Goal: Task Accomplishment & Management: Manage account settings

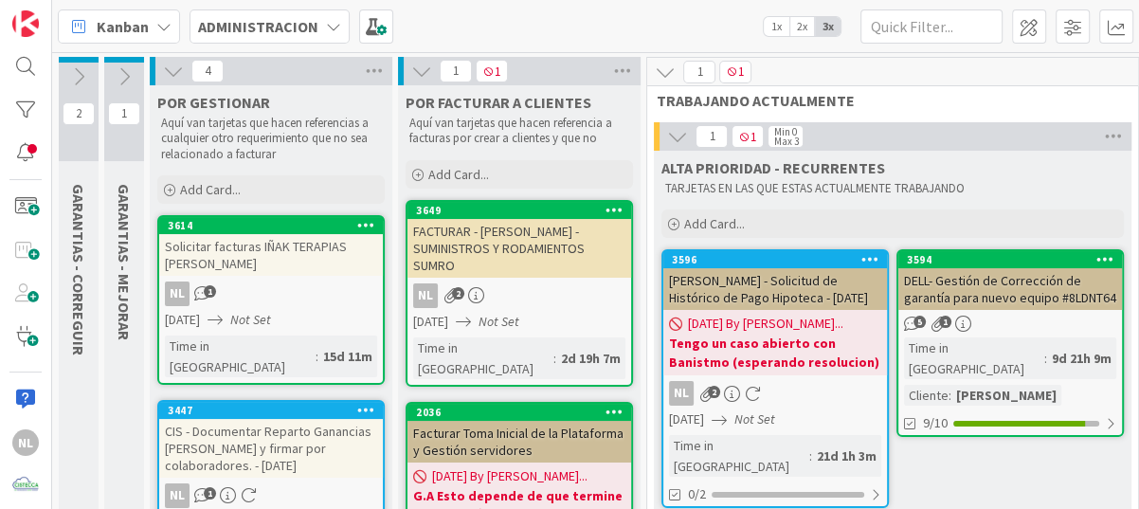
click at [515, 255] on div "FACTURAR - [PERSON_NAME] - SUMINISTROS Y RODAMIENTOS SUMRO" at bounding box center [519, 248] width 224 height 59
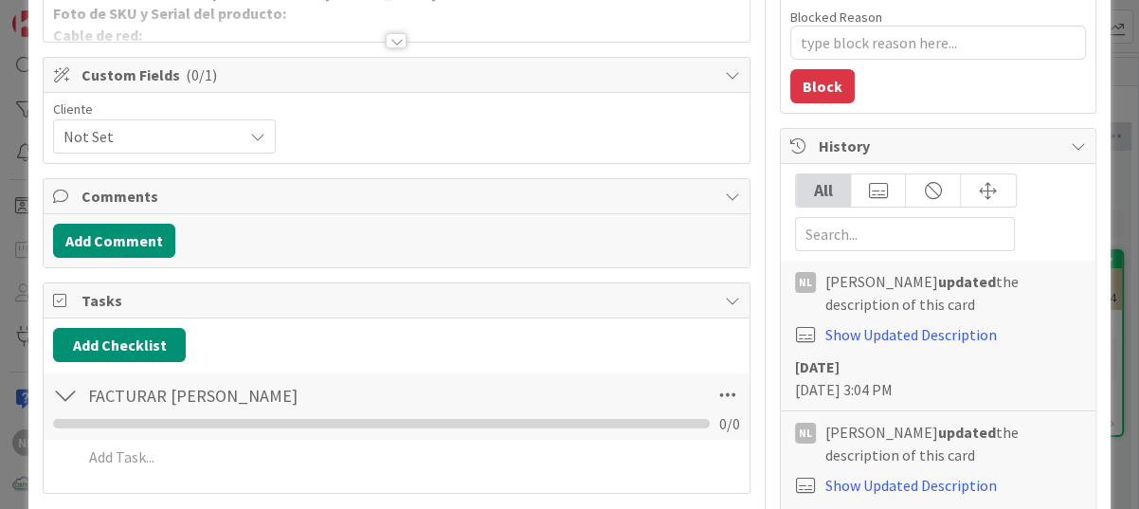
scroll to position [284, 0]
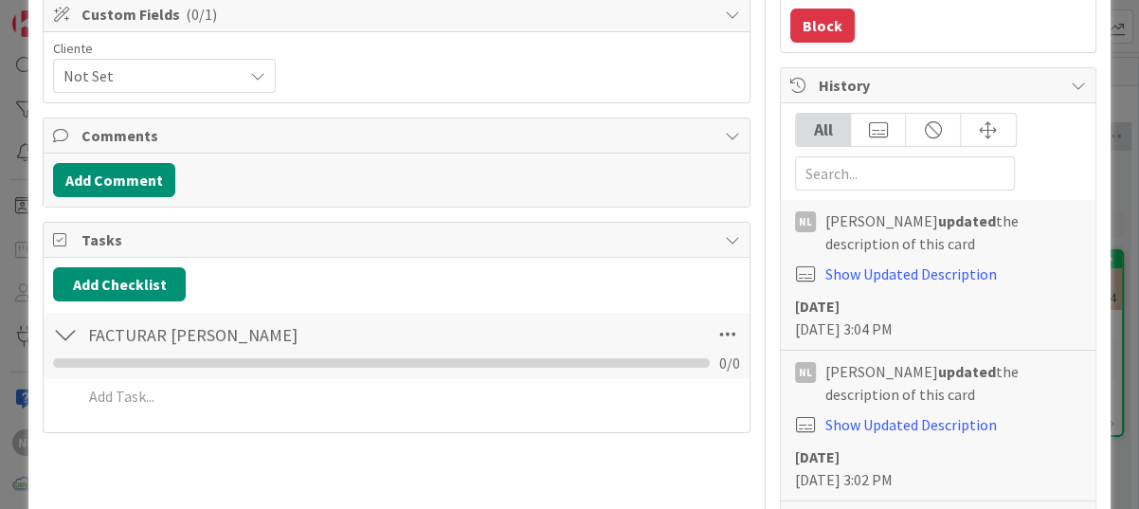
click at [67, 336] on div at bounding box center [65, 334] width 25 height 34
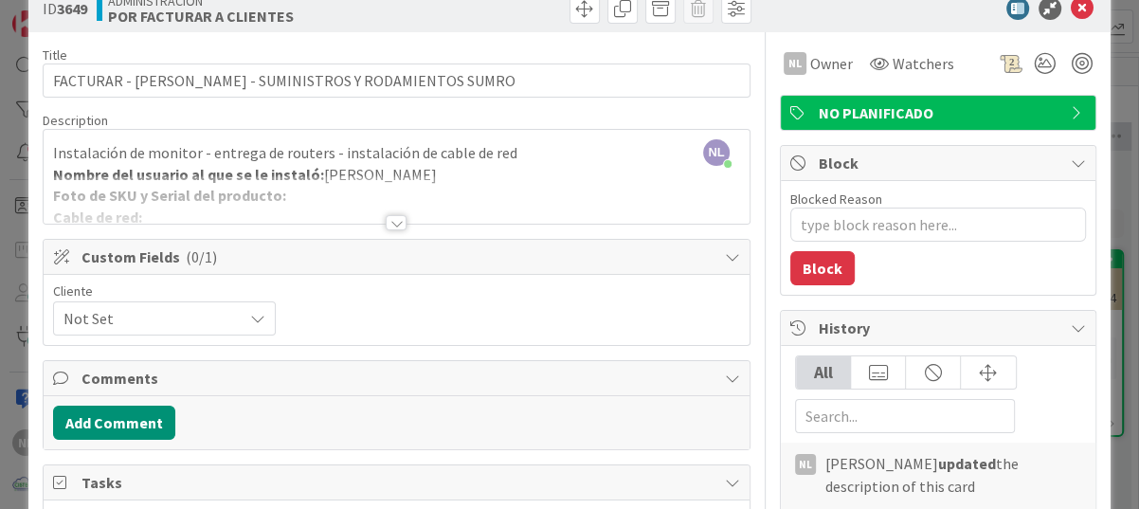
scroll to position [0, 0]
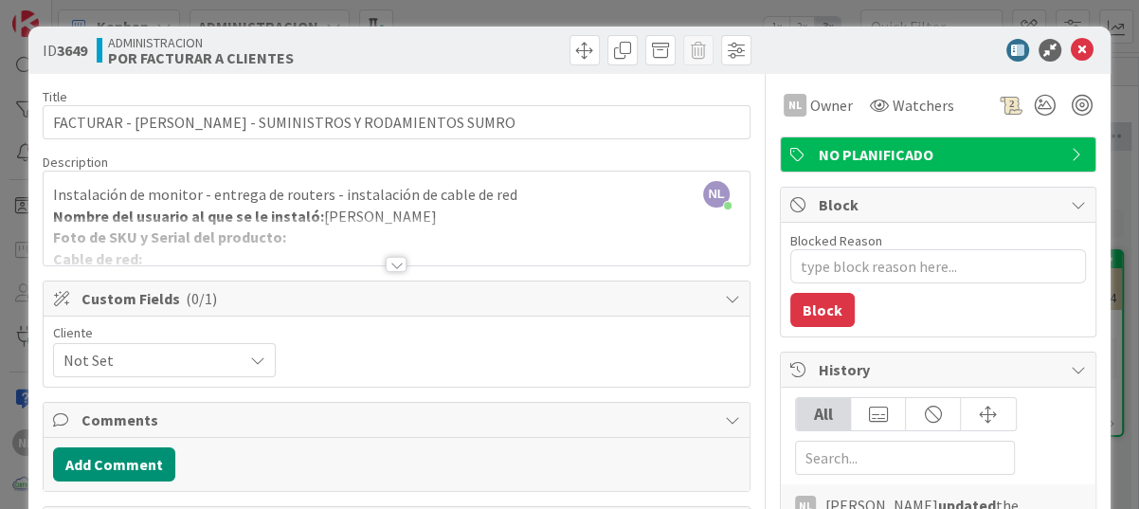
click at [387, 264] on div at bounding box center [396, 264] width 21 height 15
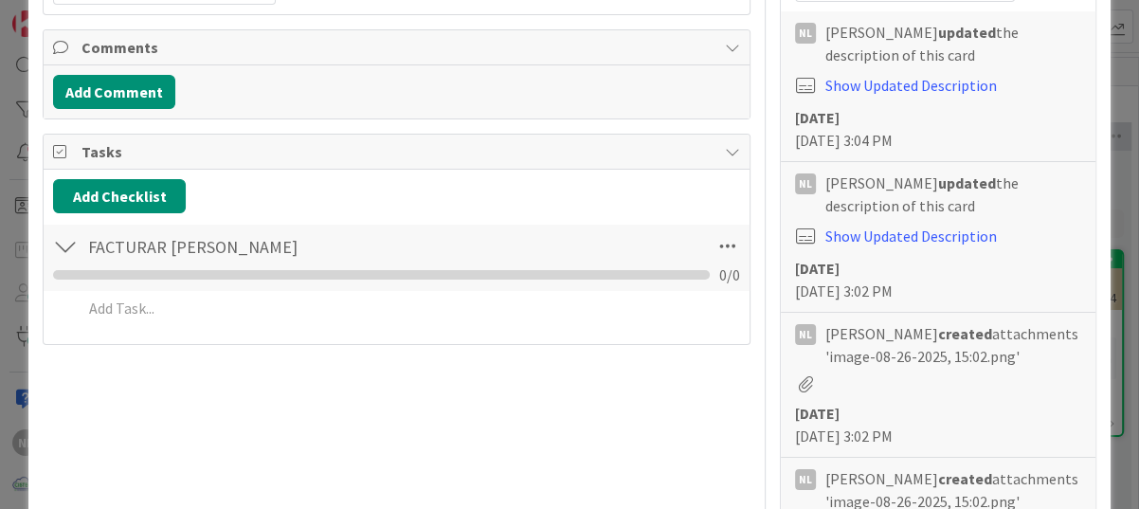
scroll to position [474, 0]
click at [65, 245] on div at bounding box center [65, 245] width 25 height 34
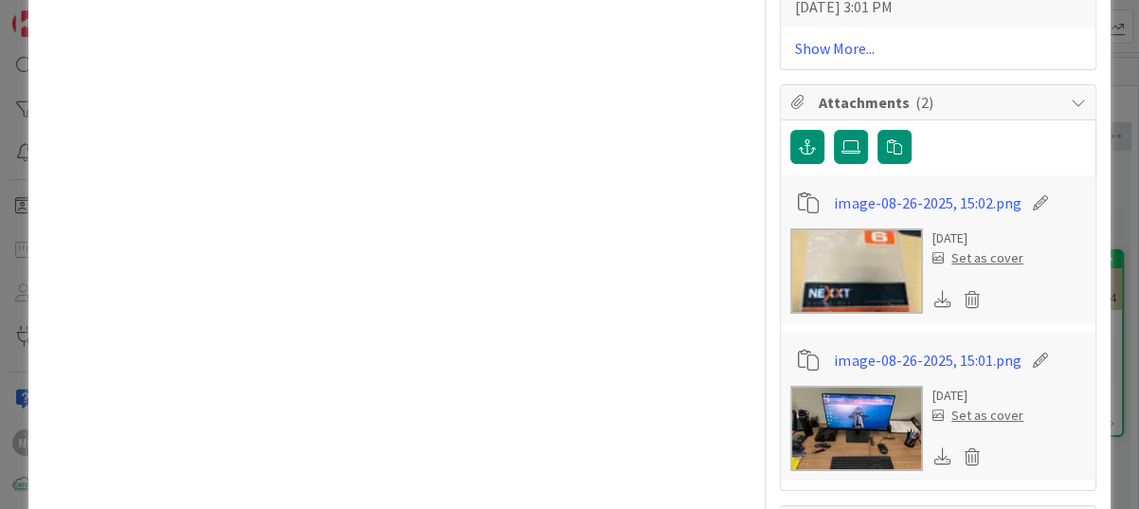
scroll to position [1231, 0]
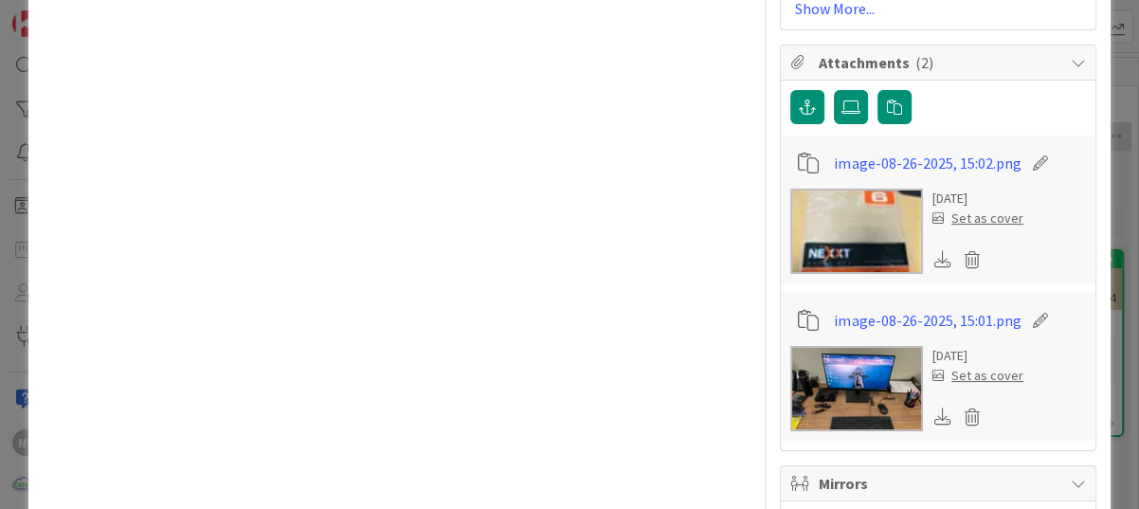
click at [856, 375] on img at bounding box center [856, 388] width 133 height 85
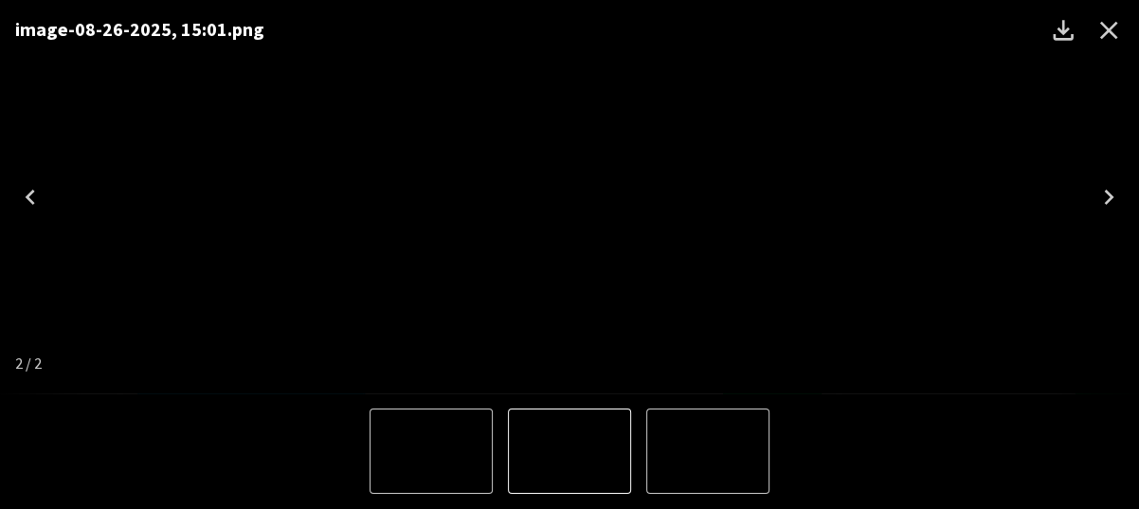
click at [431, 451] on img "1 of 2" at bounding box center [431, 451] width 0 height 0
click at [1114, 26] on icon "Close" at bounding box center [1108, 30] width 30 height 30
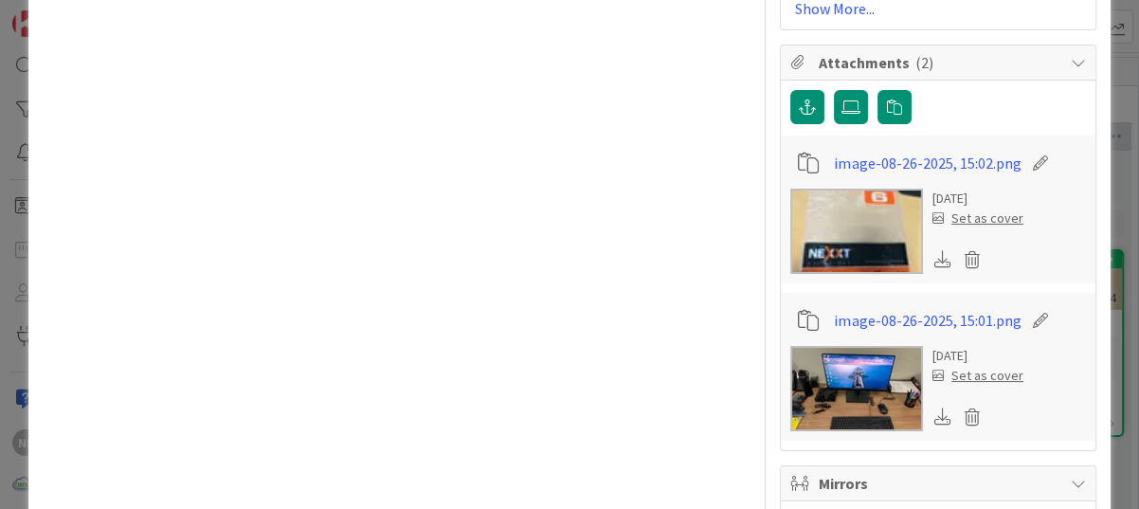
click at [16, 83] on div "ID 3649 ADMINISTRACION POR FACTURAR A CLIENTES Title 49 / 128 FACTURAR - IVOR -…" at bounding box center [569, 254] width 1139 height 509
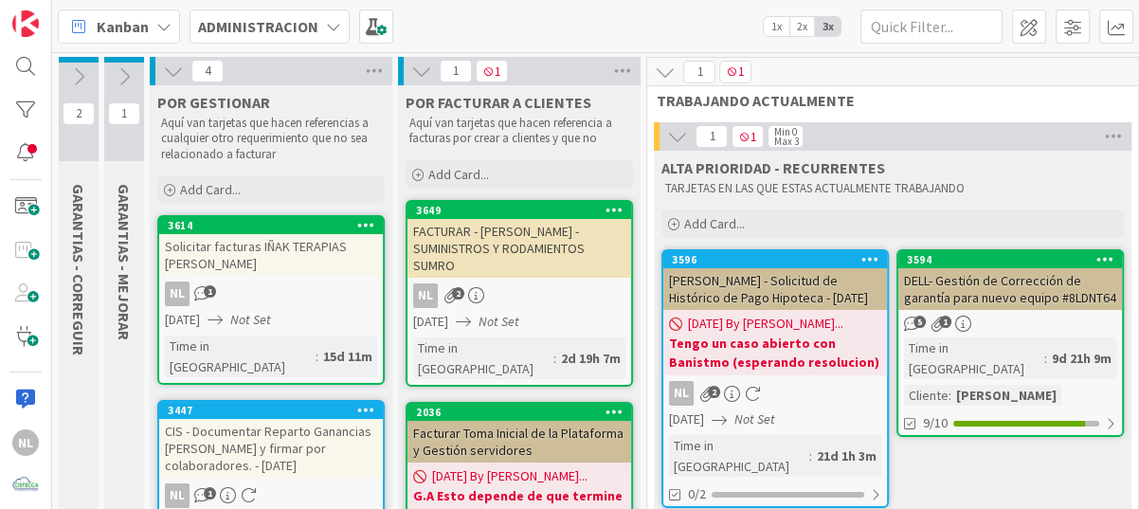
click at [535, 283] on div "NL 2" at bounding box center [519, 295] width 224 height 25
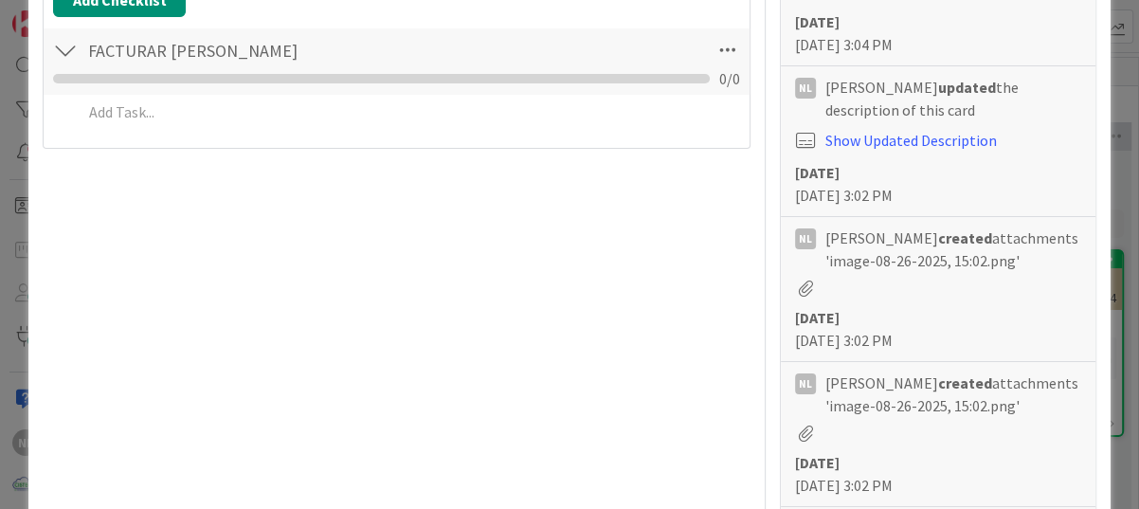
scroll to position [95, 0]
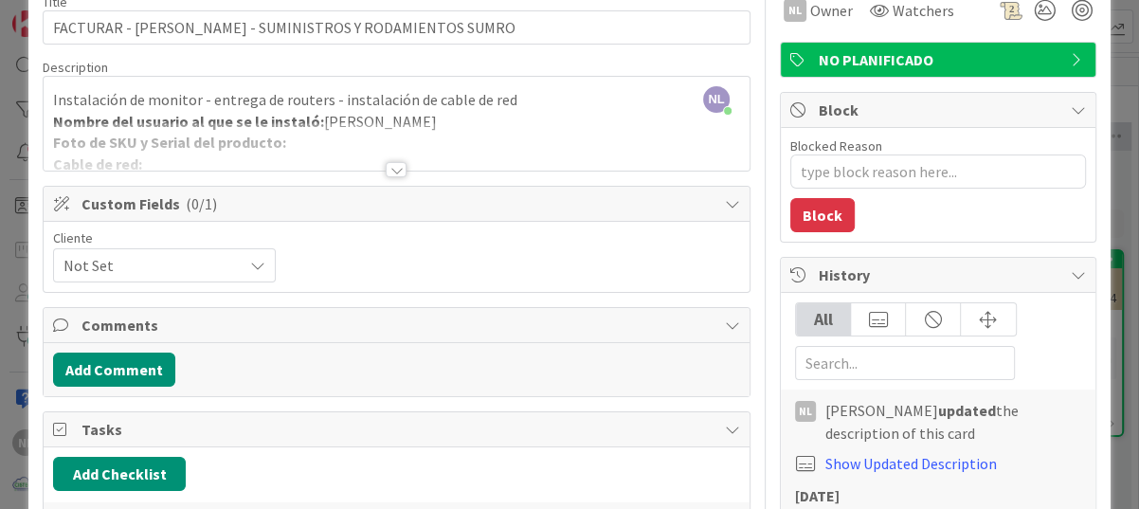
click at [386, 164] on div at bounding box center [396, 169] width 21 height 15
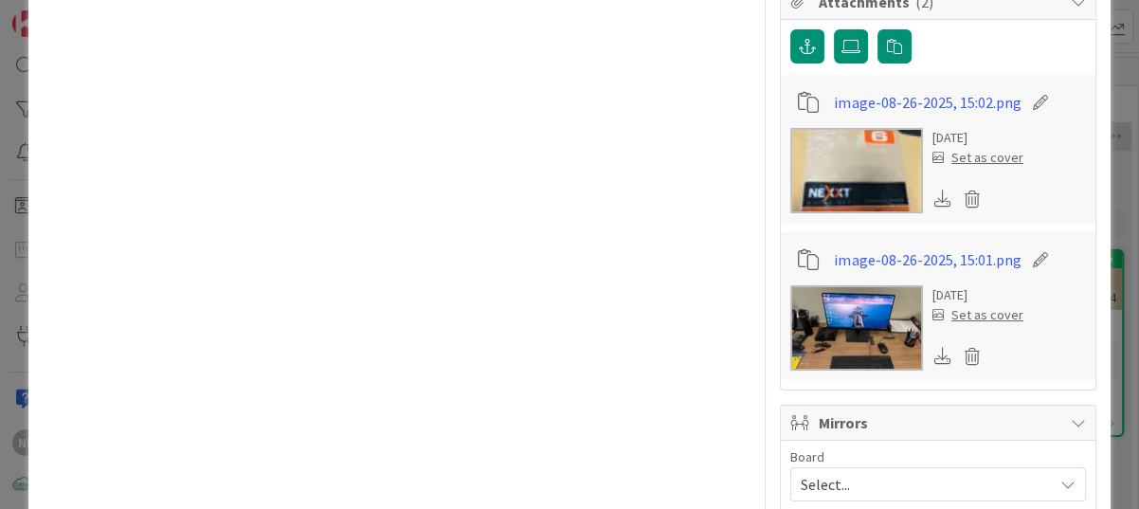
scroll to position [1421, 0]
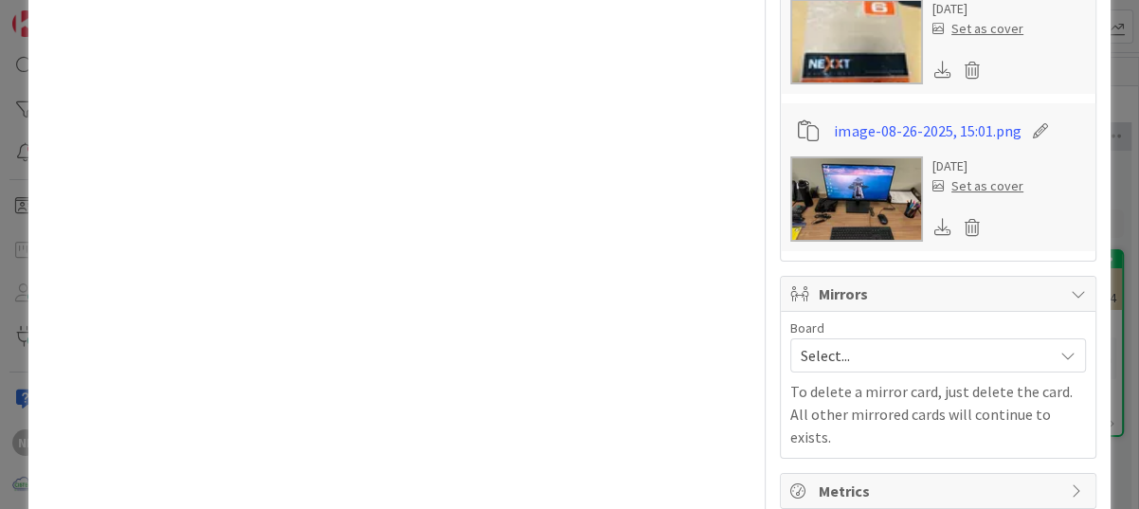
click at [885, 208] on img at bounding box center [856, 198] width 133 height 85
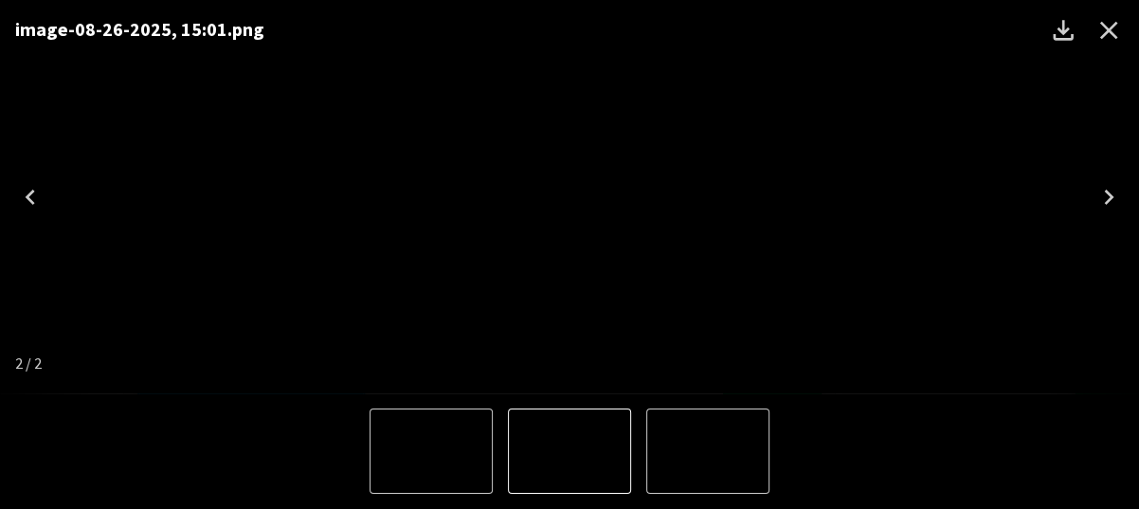
click at [1122, 27] on icon "Close" at bounding box center [1108, 30] width 30 height 30
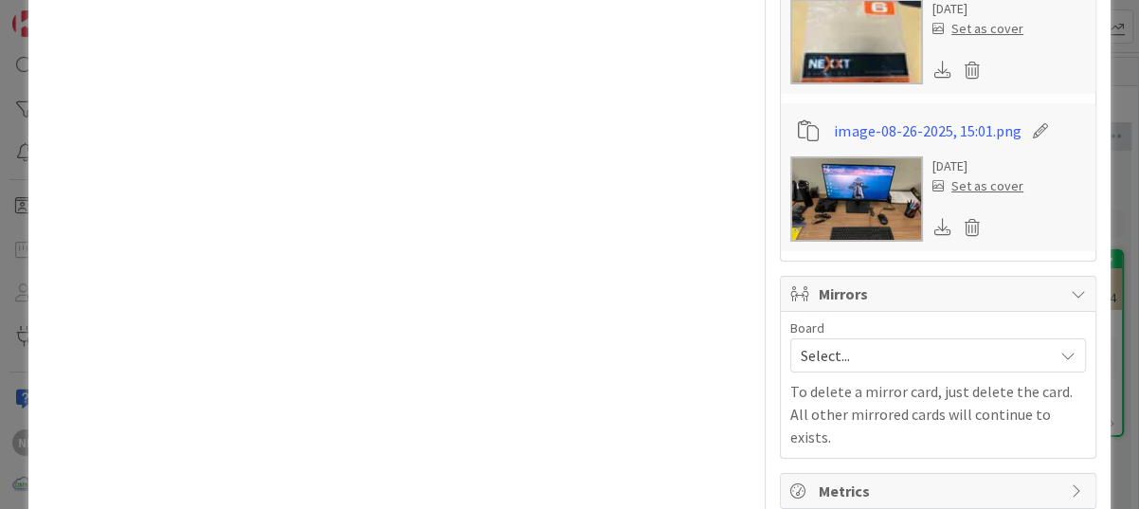
type textarea "x"
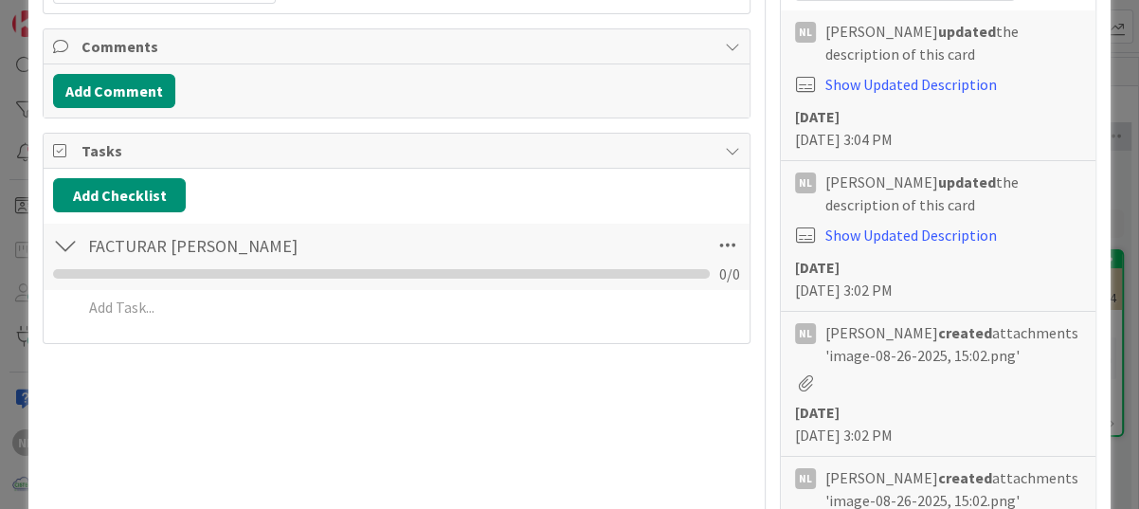
scroll to position [0, 0]
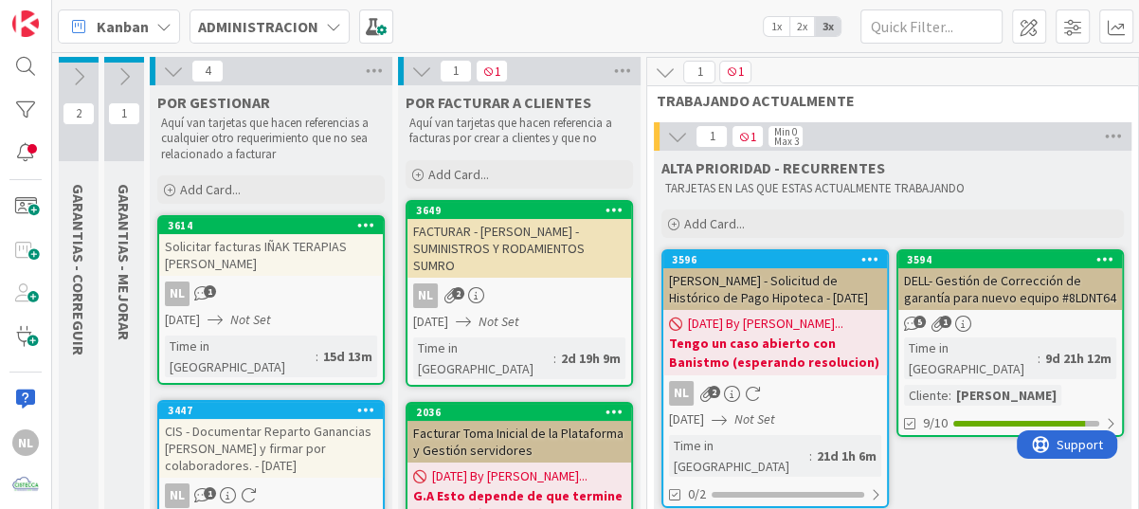
click at [528, 283] on div "NL 2" at bounding box center [519, 295] width 224 height 25
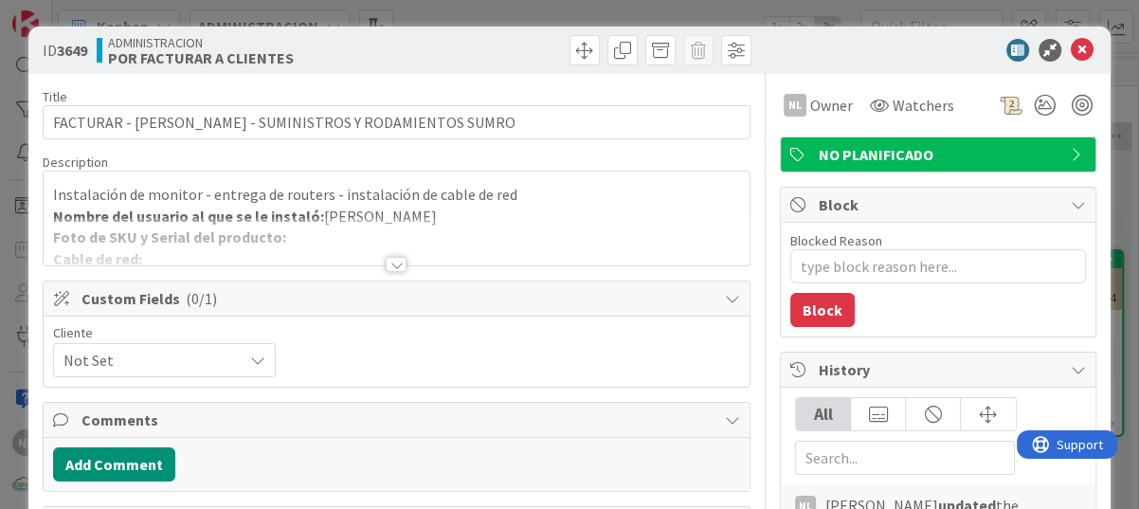
click at [390, 261] on div at bounding box center [396, 264] width 21 height 15
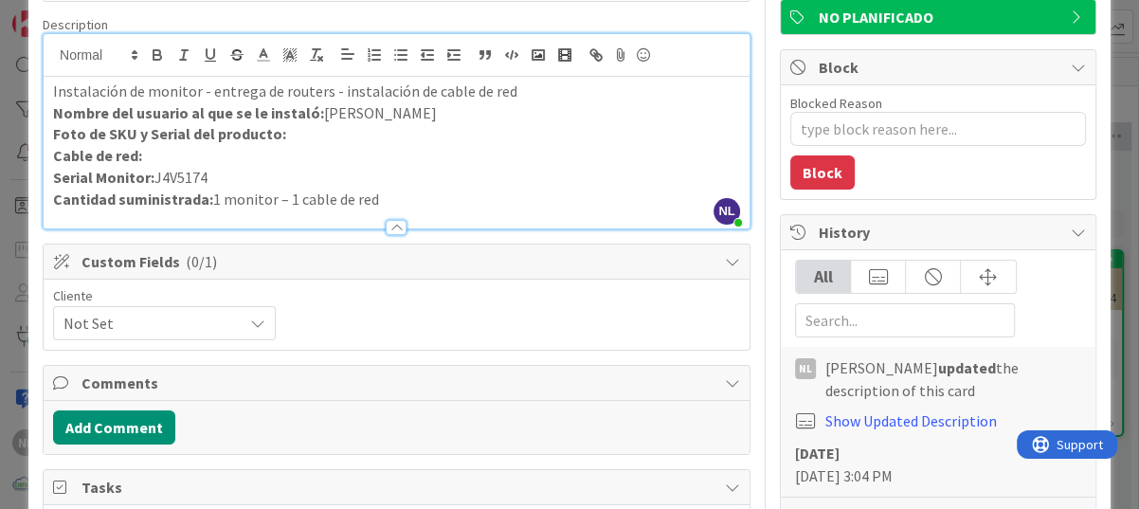
scroll to position [95, 0]
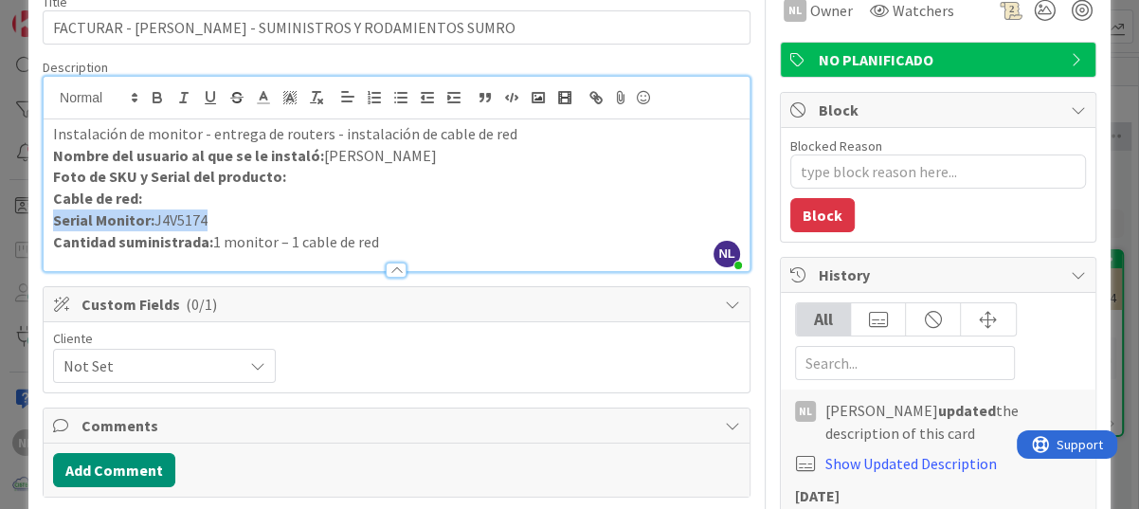
drag, startPoint x: 49, startPoint y: 224, endPoint x: 215, endPoint y: 217, distance: 165.9
click at [215, 217] on div "Instalación de monitor - entrega de routers - instalación de cable de red Nombr…" at bounding box center [397, 195] width 706 height 152
copy p "Serial Monitor: J4V5174"
click at [328, 224] on p "Serial Monitor: J4V5174" at bounding box center [396, 220] width 687 height 22
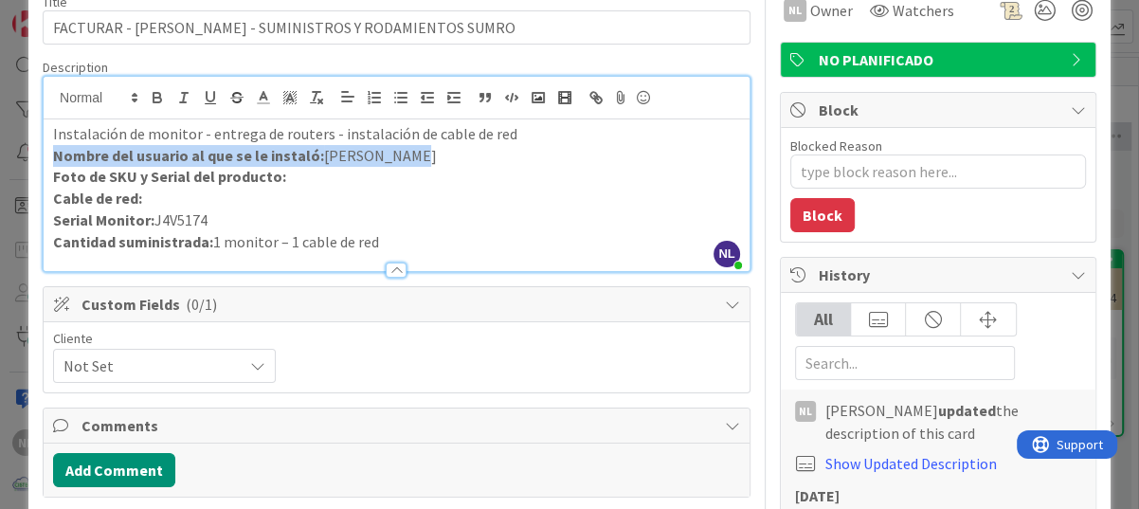
drag, startPoint x: 53, startPoint y: 156, endPoint x: 442, endPoint y: 159, distance: 389.3
click at [442, 159] on p "Nombre del usuario al que se le instaló: Shaday Ward" at bounding box center [396, 156] width 687 height 22
copy p "Nombre del usuario al que se le instaló: Shaday Ward"
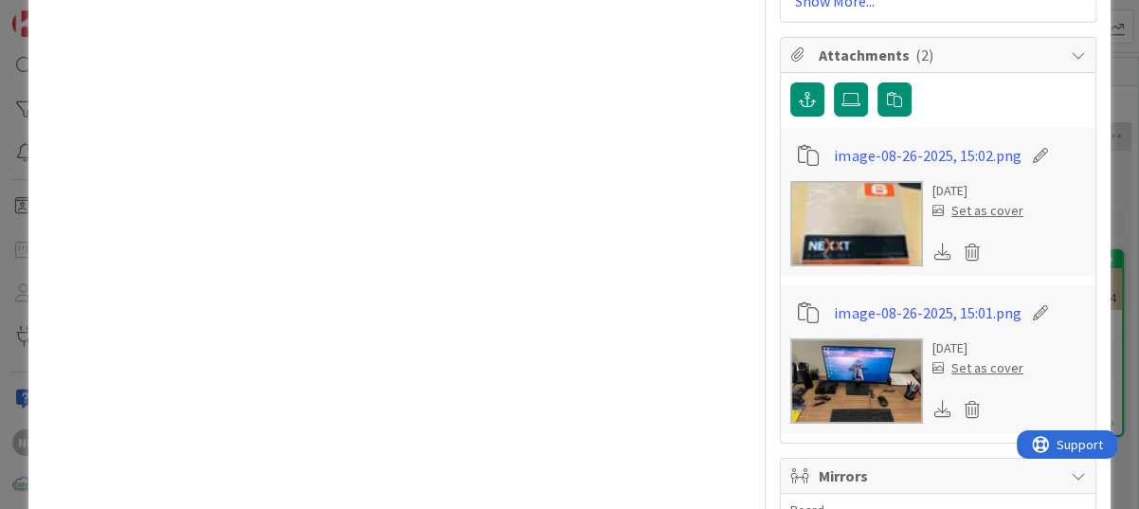
scroll to position [1326, 0]
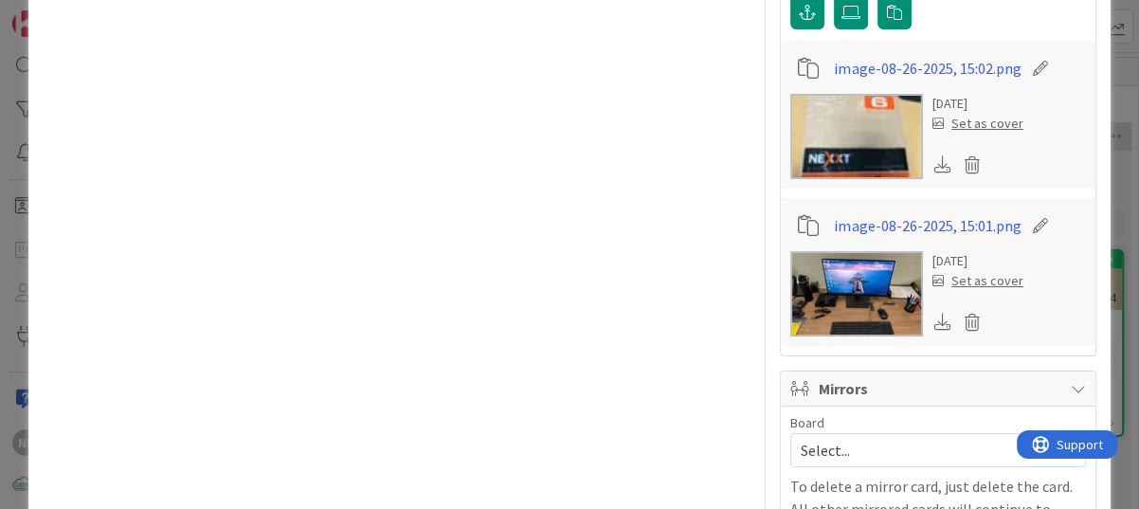
click at [846, 162] on img at bounding box center [856, 136] width 133 height 85
type textarea "x"
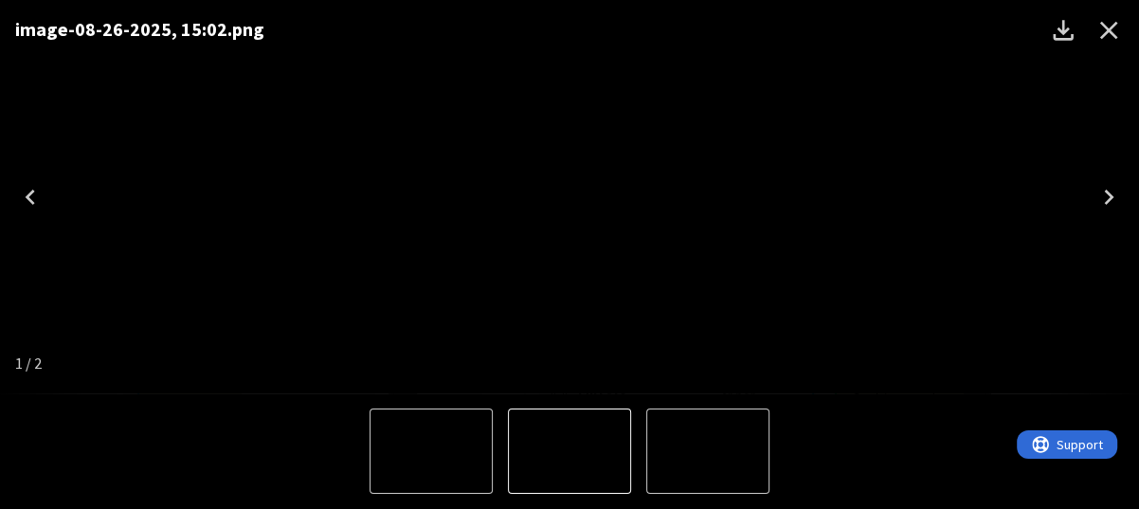
click at [569, 197] on img "1 of 2" at bounding box center [569, 197] width 0 height 0
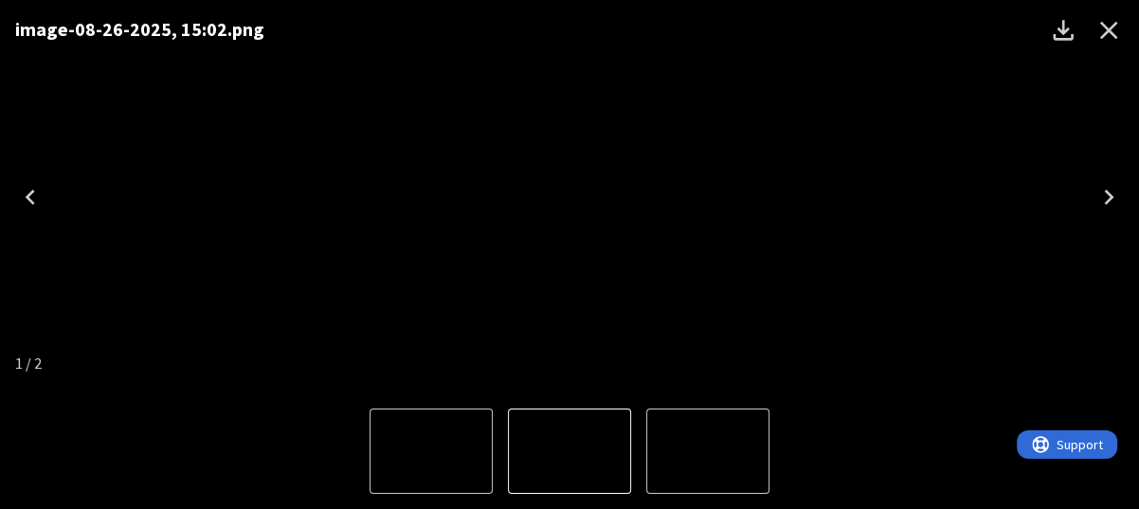
click at [569, 197] on img "1 of 2" at bounding box center [569, 197] width 0 height 0
click at [606, 433] on button "1 of 2" at bounding box center [569, 450] width 123 height 85
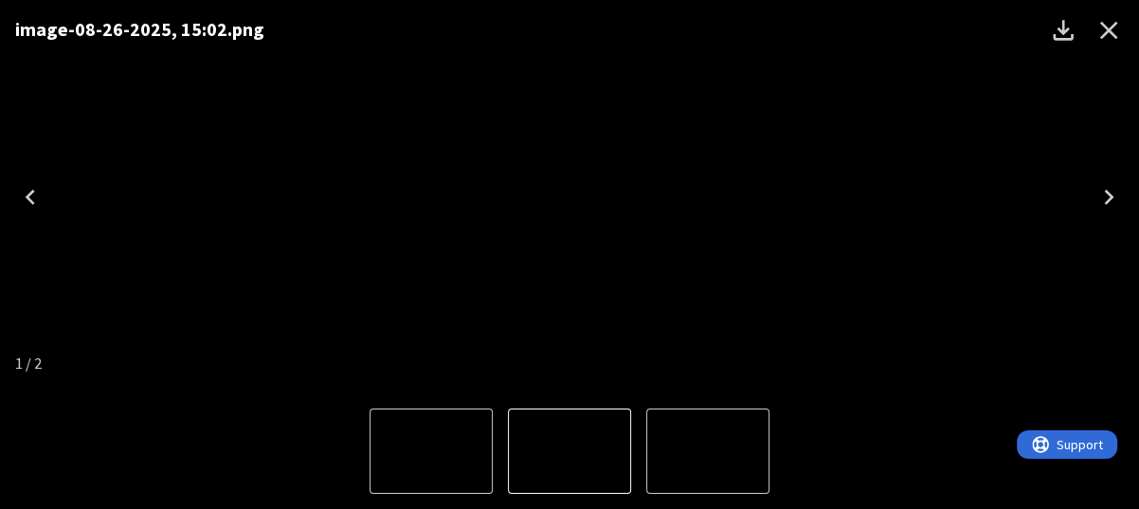
click at [569, 197] on img "1 of 2" at bounding box center [569, 197] width 0 height 0
drag, startPoint x: 1137, startPoint y: 9, endPoint x: 595, endPoint y: 221, distance: 581.9
drag, startPoint x: 595, startPoint y: 221, endPoint x: 540, endPoint y: 229, distance: 55.6
click at [569, 197] on img "1 of 2" at bounding box center [569, 197] width 0 height 0
drag, startPoint x: 540, startPoint y: 229, endPoint x: 855, endPoint y: 178, distance: 319.6
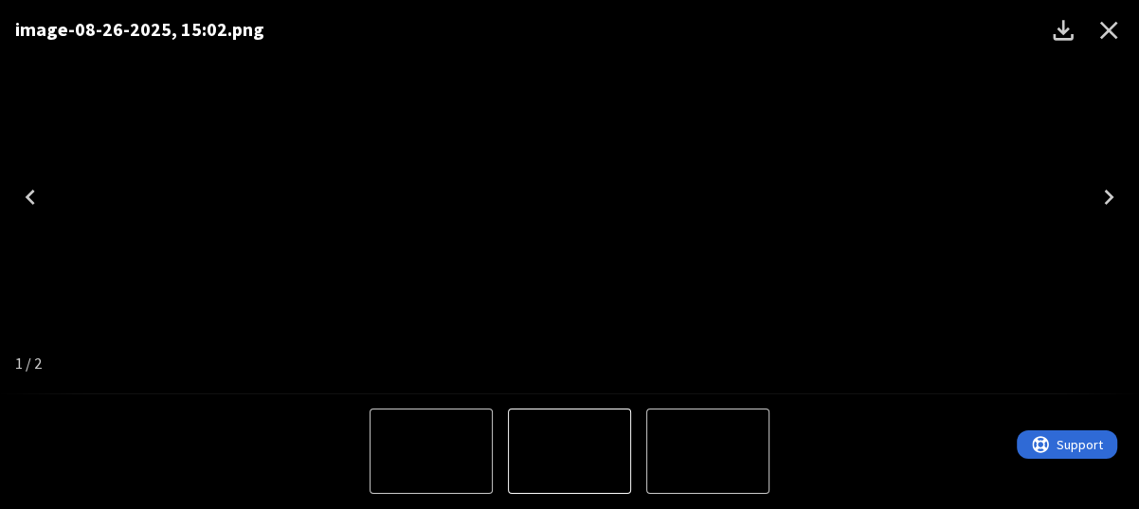
click at [855, 178] on div "image-08-26-2025, 15:02.png" at bounding box center [569, 196] width 1139 height 393
click at [569, 197] on img "1 of 2" at bounding box center [569, 197] width 0 height 0
click at [1107, 32] on icon "Close" at bounding box center [1108, 30] width 30 height 30
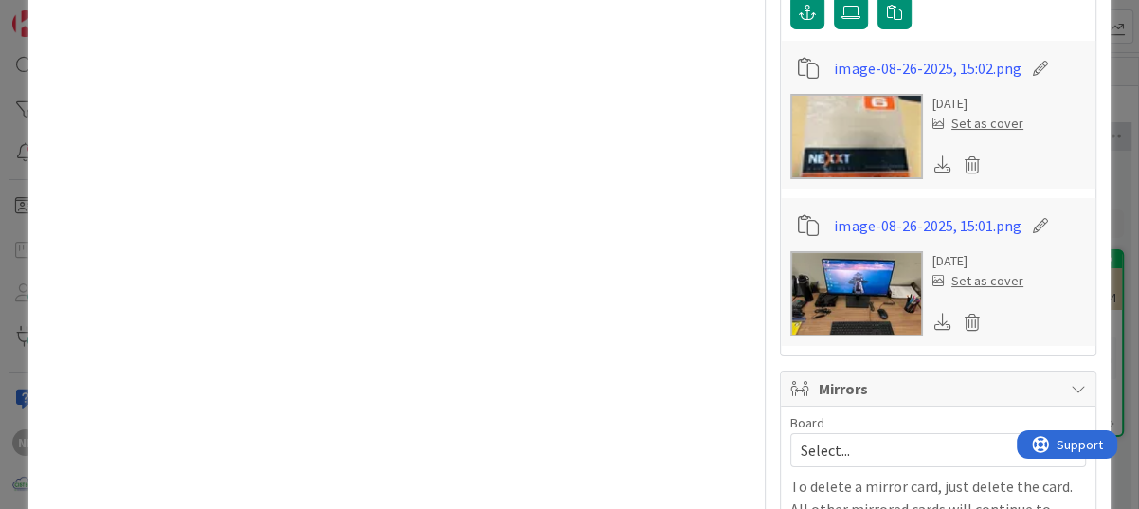
type textarea "x"
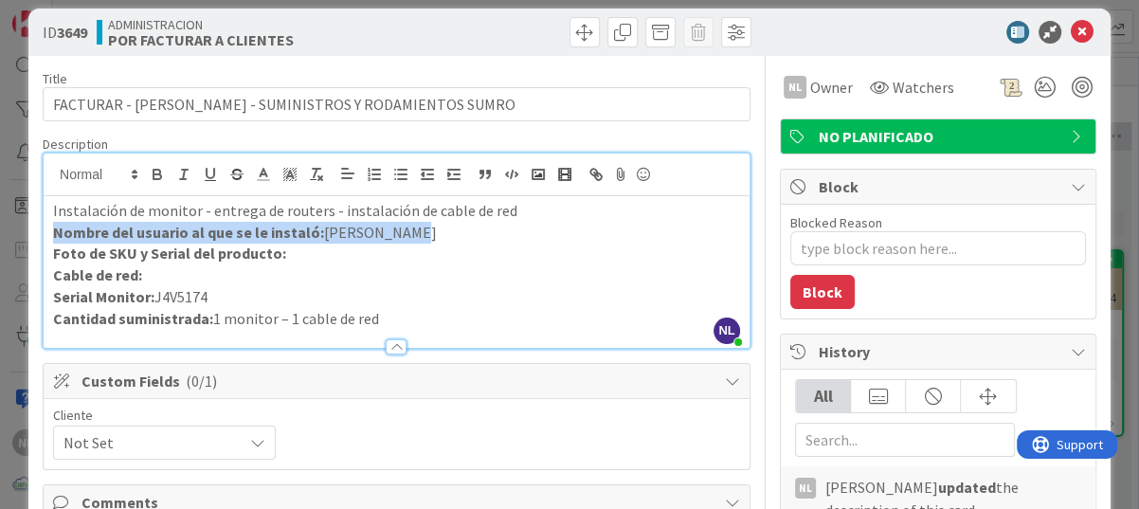
scroll to position [0, 0]
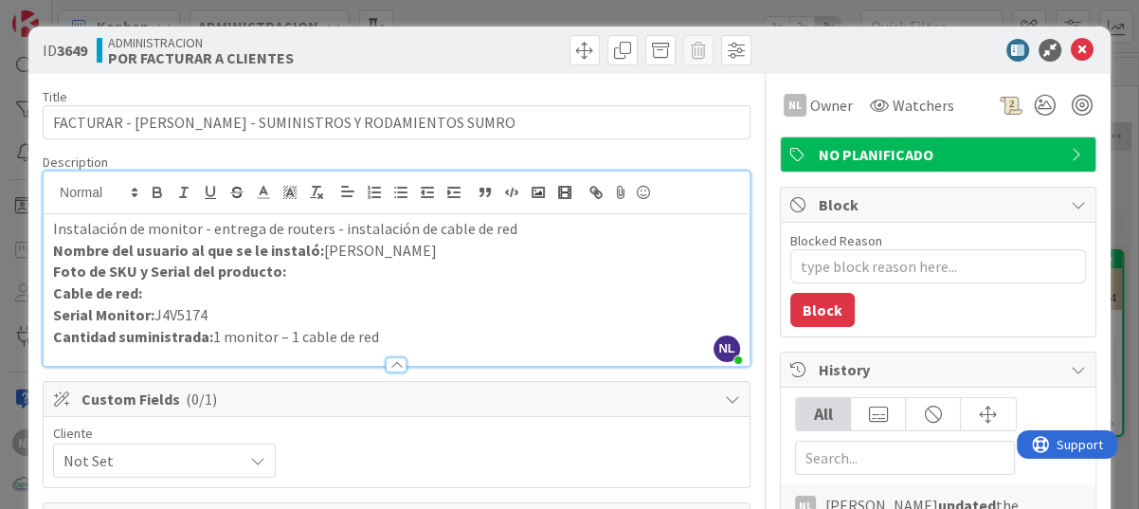
drag, startPoint x: 49, startPoint y: 248, endPoint x: 398, endPoint y: 256, distance: 348.7
click at [398, 256] on div "Instalación de monitor - entrega de routers - instalación de cable de red Nombr…" at bounding box center [397, 290] width 706 height 152
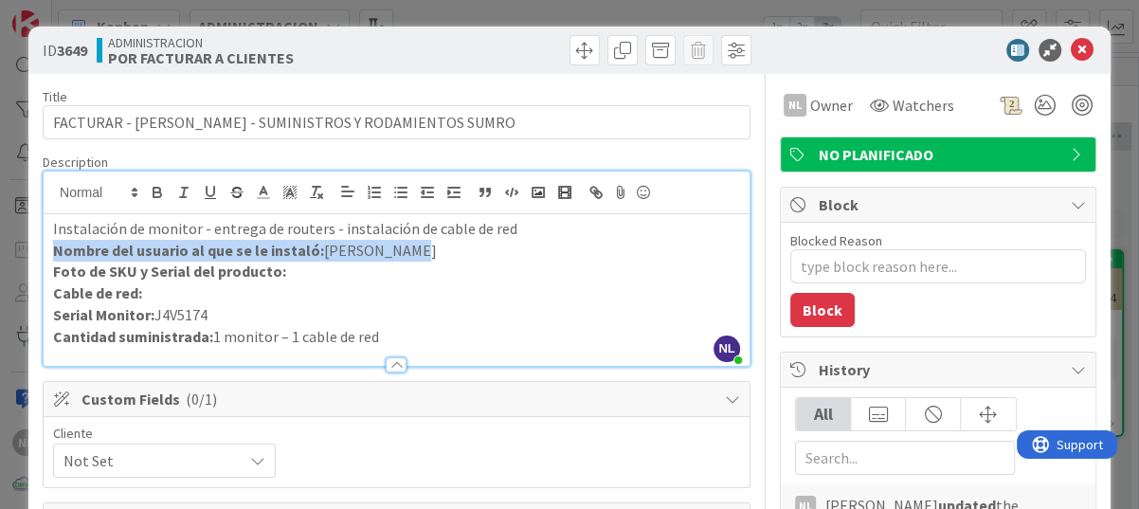
drag, startPoint x: 417, startPoint y: 251, endPoint x: 42, endPoint y: 258, distance: 375.2
click at [44, 258] on div "Instalación de monitor - entrega de routers - instalación de cable de red Nombr…" at bounding box center [397, 290] width 706 height 152
copy p "Nombre del usuario al que se le instaló: Shaday Ward"
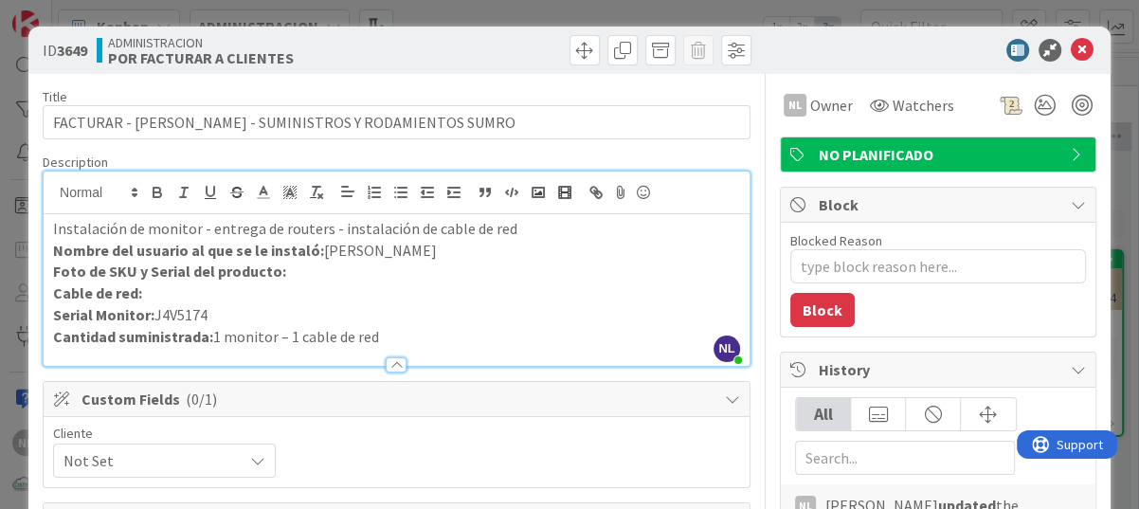
click at [464, 306] on p "Serial Monitor: J4V5174" at bounding box center [396, 315] width 687 height 22
click at [404, 332] on p "Cantidad suministrada: 1 monitor – 1 cable de red" at bounding box center [396, 337] width 687 height 22
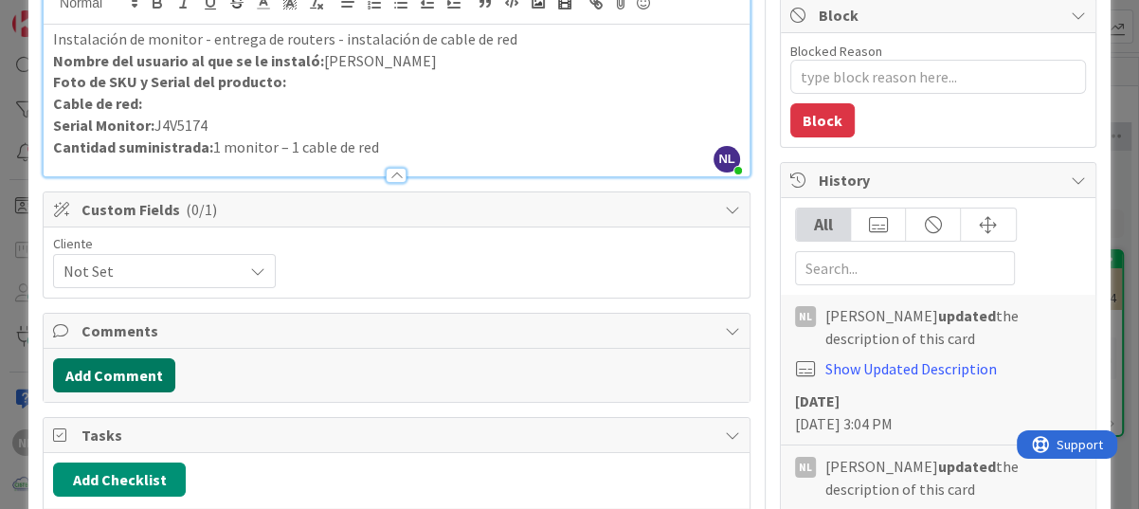
click at [112, 370] on button "Add Comment" at bounding box center [114, 375] width 122 height 34
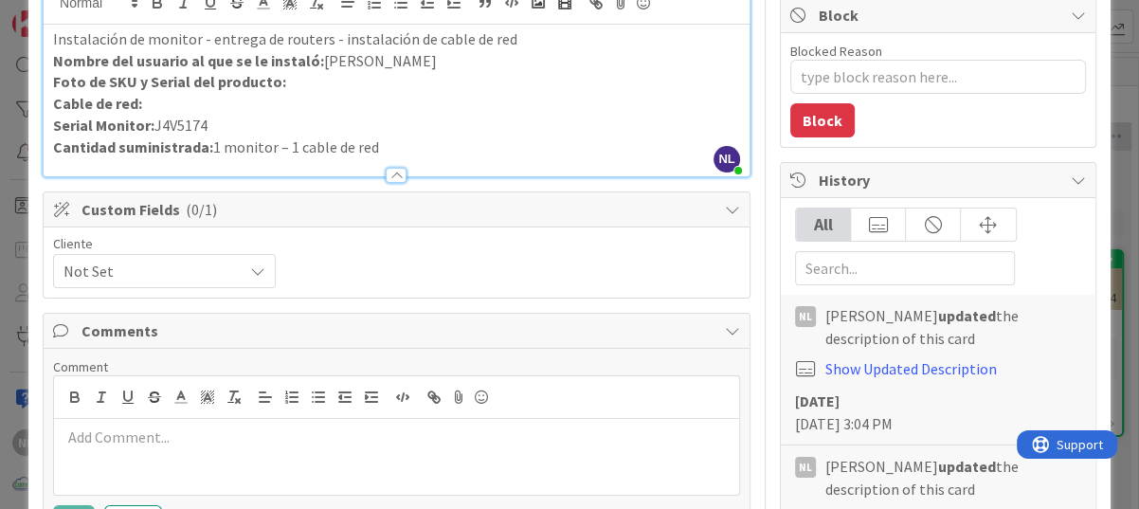
click at [113, 434] on p at bounding box center [397, 437] width 670 height 22
drag, startPoint x: 135, startPoint y: 439, endPoint x: 45, endPoint y: 439, distance: 90.0
click at [45, 439] on div "Comment cODIGO DE Add Cancel" at bounding box center [397, 443] width 706 height 189
drag, startPoint x: 104, startPoint y: 83, endPoint x: 137, endPoint y: 80, distance: 33.4
click at [137, 80] on strong "Foto de SKU y Serial del producto:" at bounding box center [169, 81] width 233 height 19
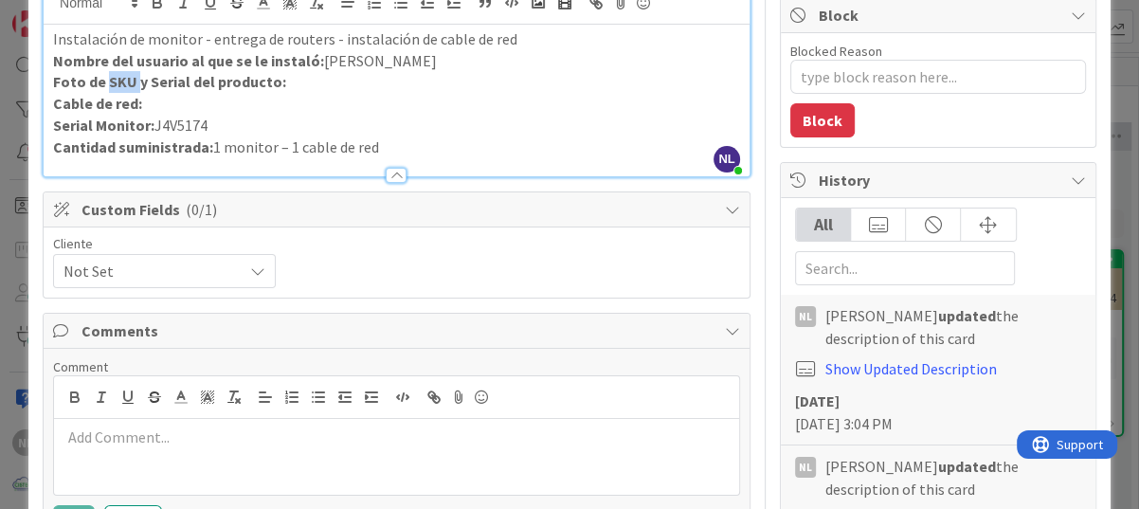
copy strong "SKU"
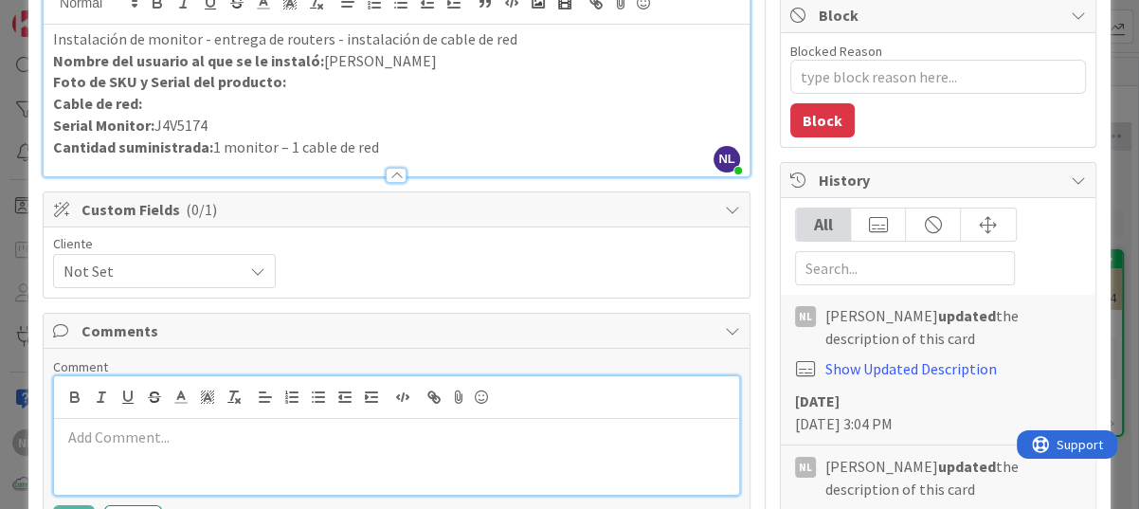
click at [84, 440] on p at bounding box center [397, 437] width 670 height 22
click at [360, 438] on p "SKU DEL CABLE DE RED-AB36NXT12" at bounding box center [397, 437] width 670 height 22
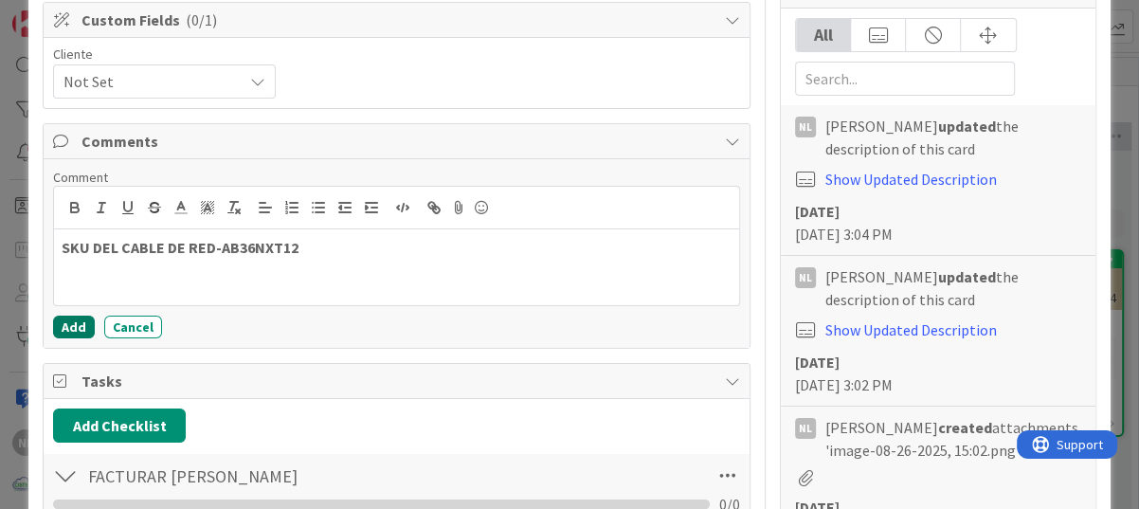
click at [63, 325] on button "Add" at bounding box center [74, 326] width 42 height 23
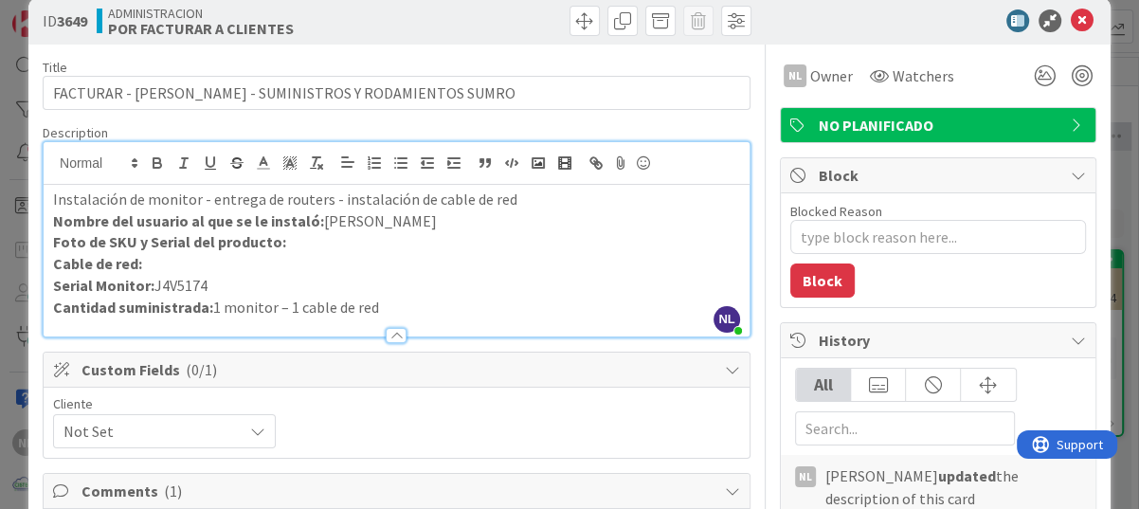
scroll to position [0, 0]
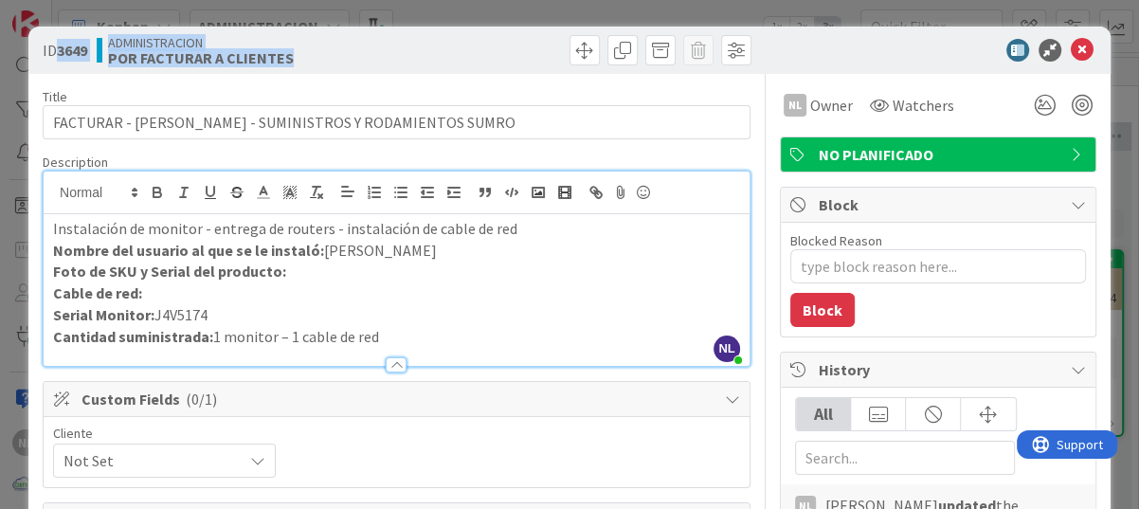
drag, startPoint x: 62, startPoint y: 46, endPoint x: 362, endPoint y: 70, distance: 301.2
click at [362, 70] on div "ID 3649 ADMINISTRACION POR FACTURAR A CLIENTES" at bounding box center [569, 50] width 1082 height 47
drag, startPoint x: 362, startPoint y: 70, endPoint x: 251, endPoint y: 58, distance: 111.5
copy div "3649 ADMINISTRACION POR FACTURAR A CLIENTES"
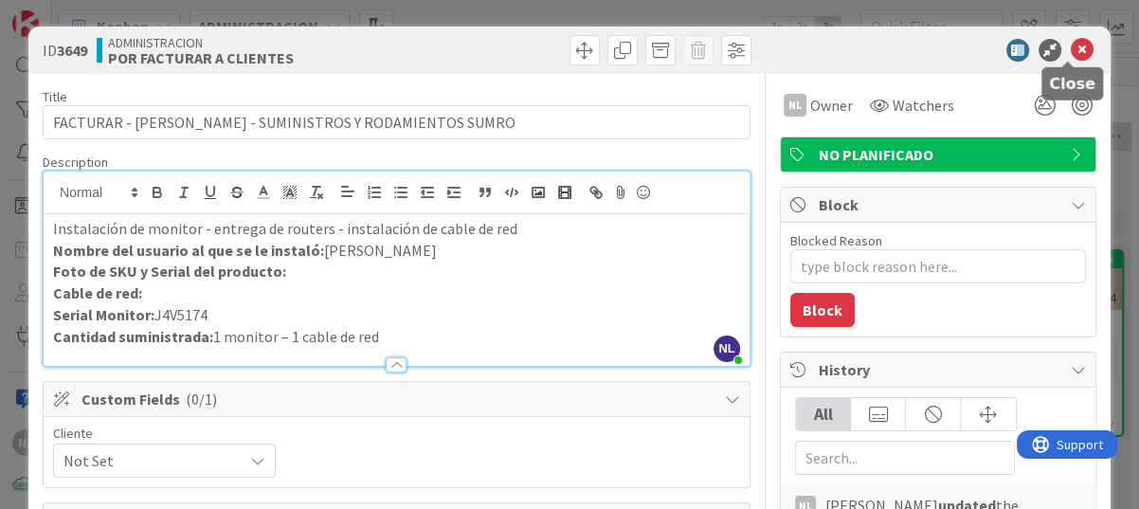
click at [1073, 46] on icon at bounding box center [1081, 50] width 23 height 23
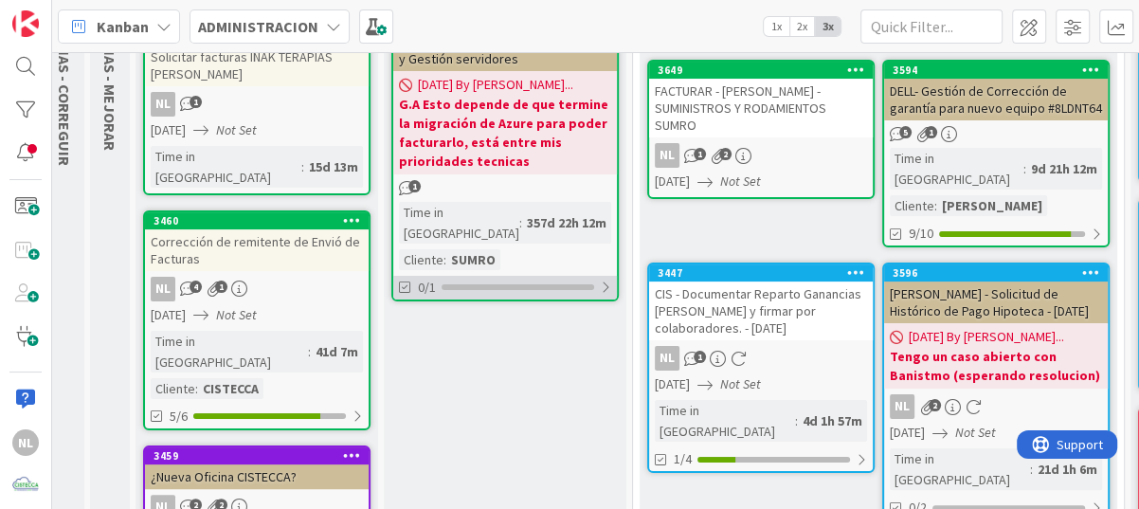
scroll to position [95, 14]
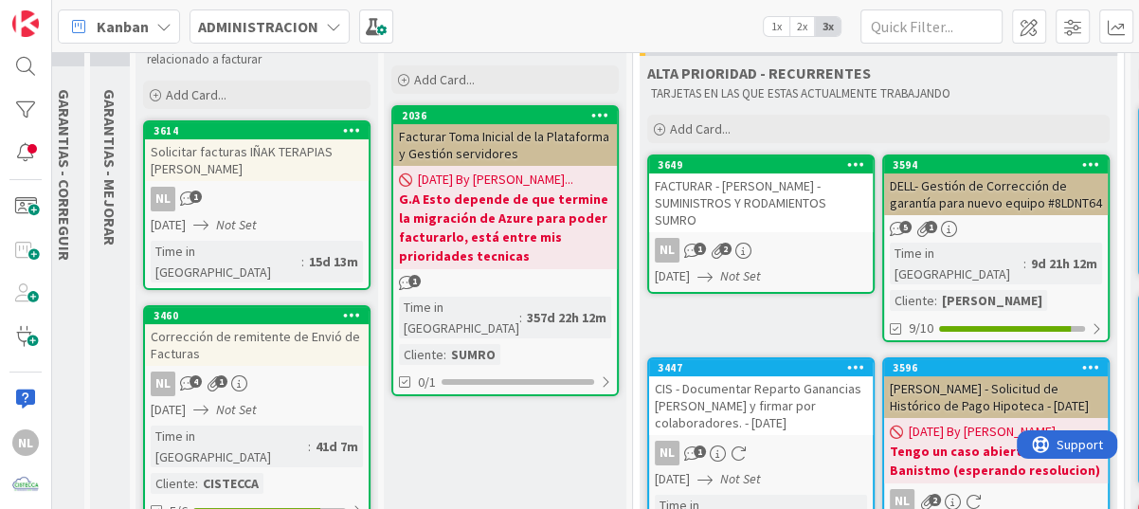
click at [282, 196] on div "NL 1" at bounding box center [257, 199] width 224 height 25
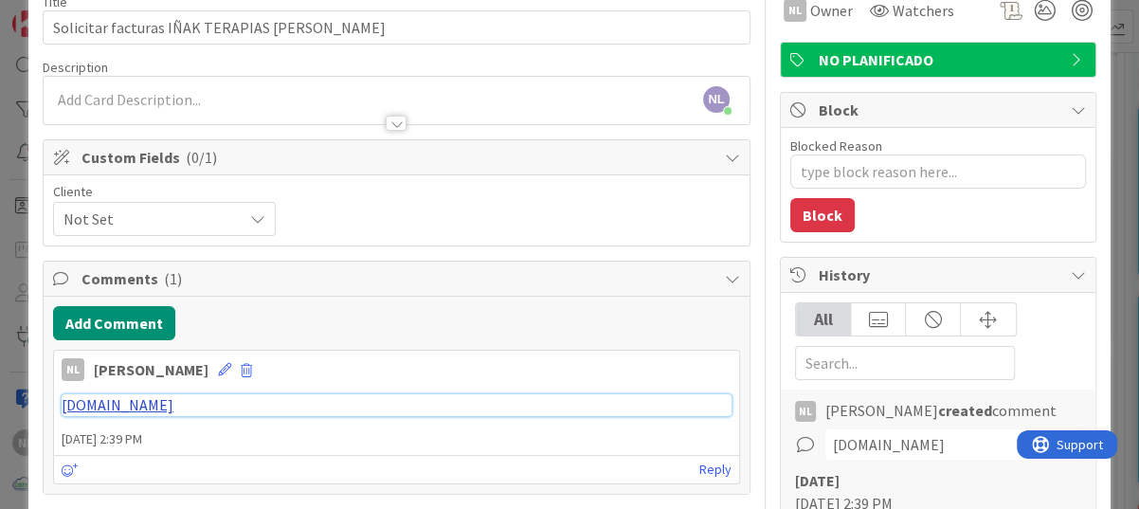
click at [106, 411] on link "www.inakipinuel.com" at bounding box center [118, 404] width 112 height 19
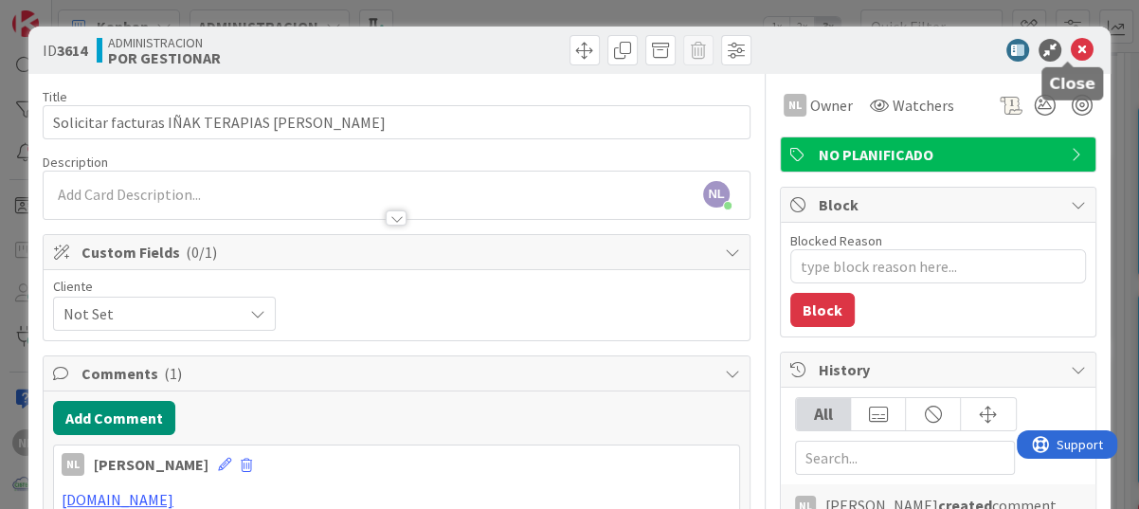
click at [1070, 46] on icon at bounding box center [1081, 50] width 23 height 23
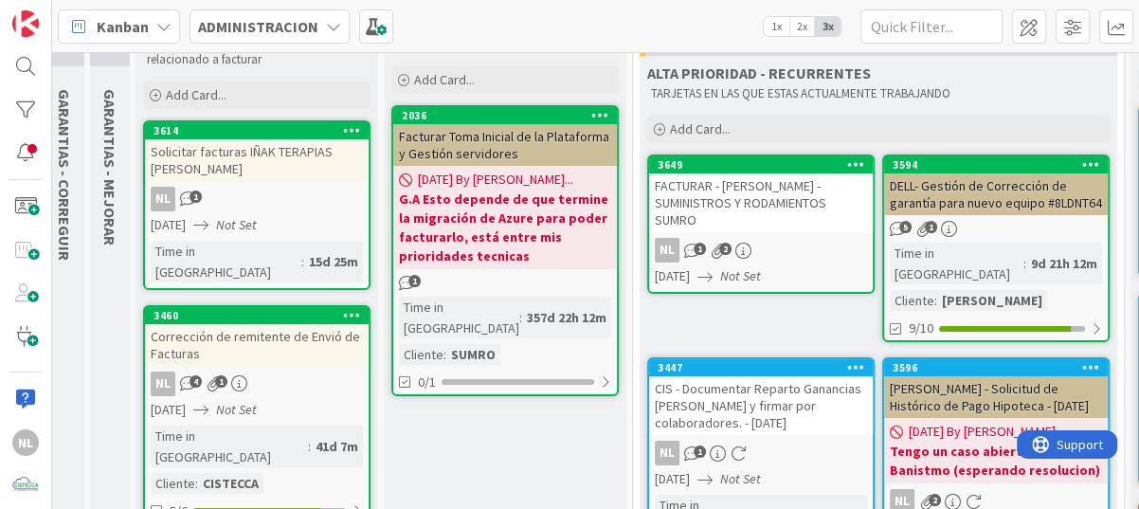
click at [784, 208] on div "FACTURAR - IVOR - SUMINISTROS Y RODAMIENTOS SUMRO" at bounding box center [761, 202] width 224 height 59
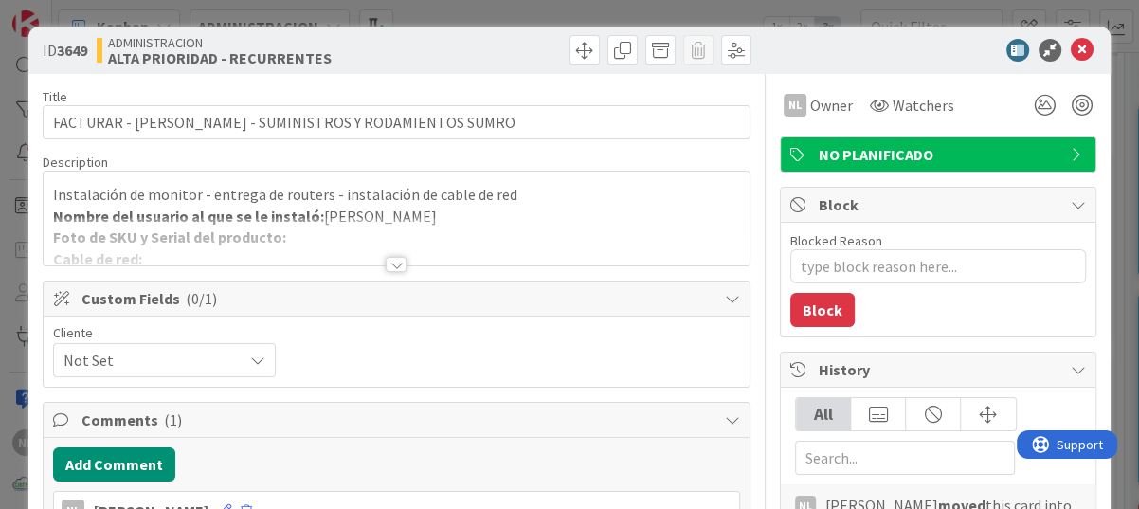
type textarea "x"
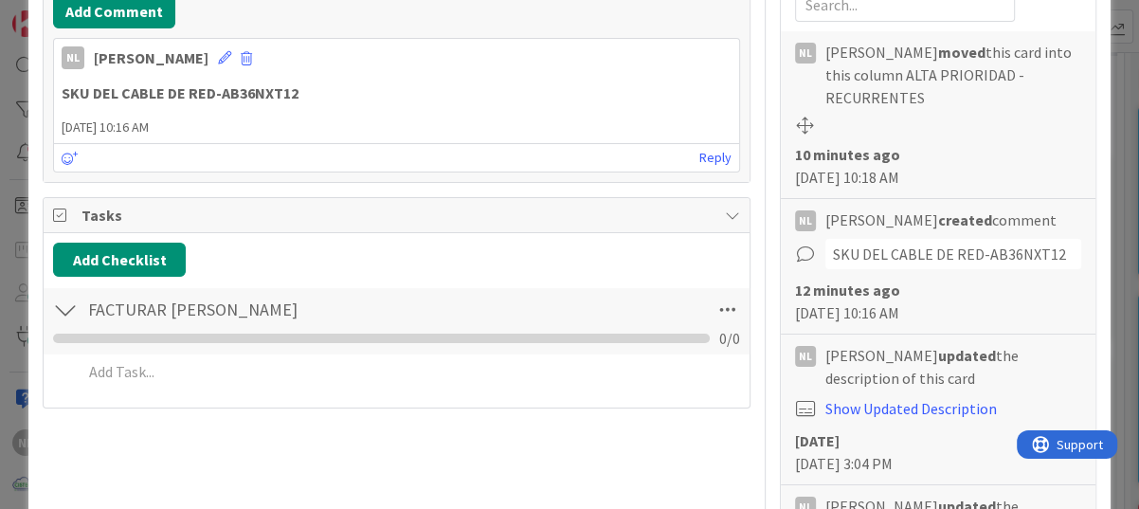
scroll to position [474, 0]
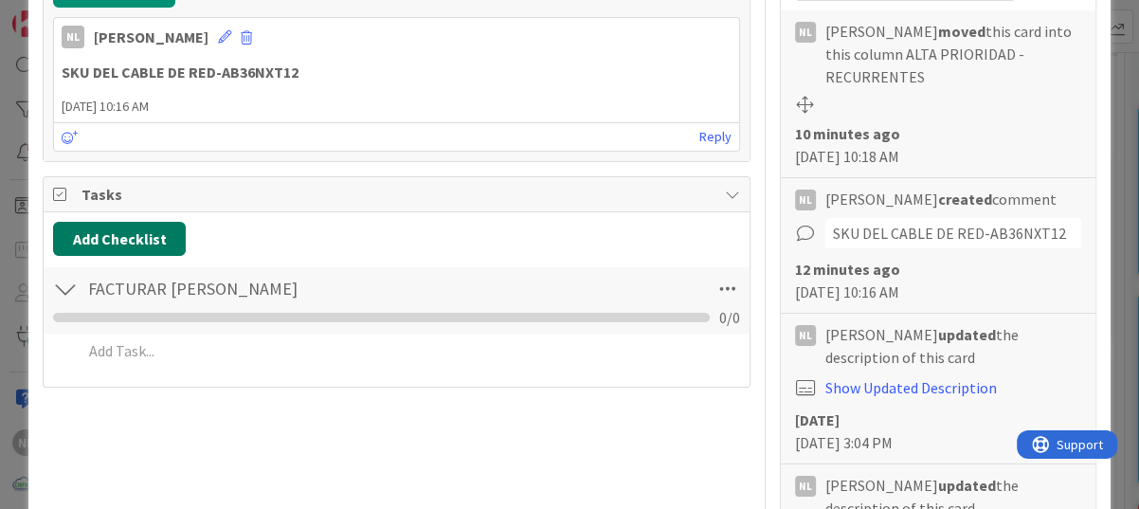
click at [110, 239] on button "Add Checklist" at bounding box center [119, 239] width 133 height 34
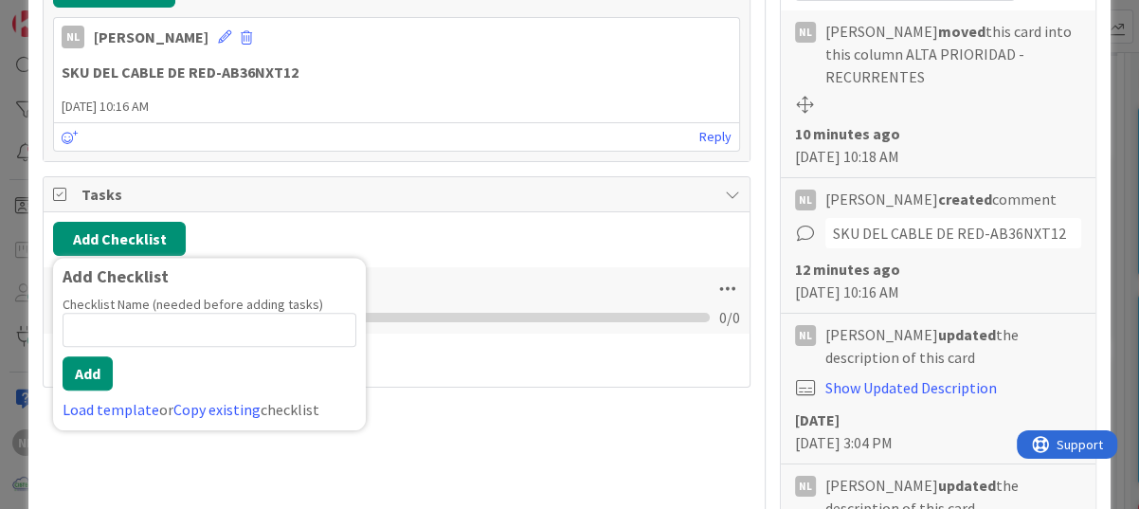
click at [368, 112] on span "29 August 2025 10:16 AM" at bounding box center [396, 107] width 685 height 20
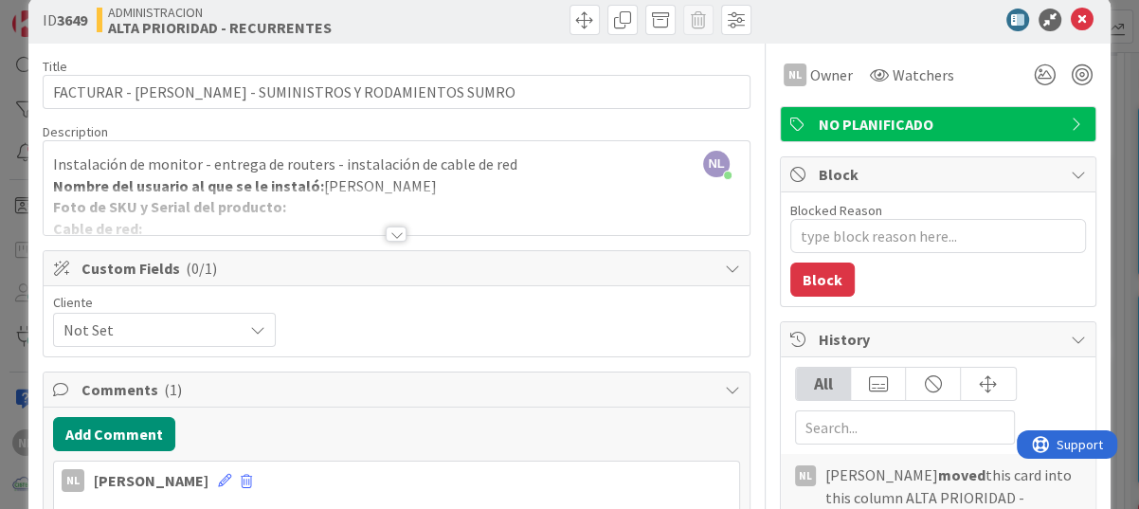
scroll to position [0, 0]
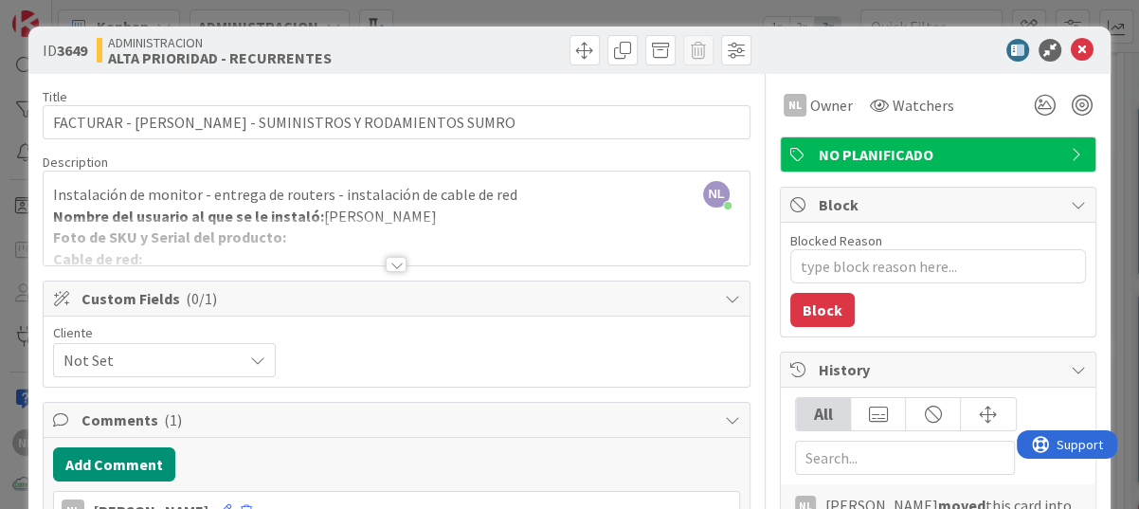
click at [389, 264] on div at bounding box center [396, 264] width 21 height 15
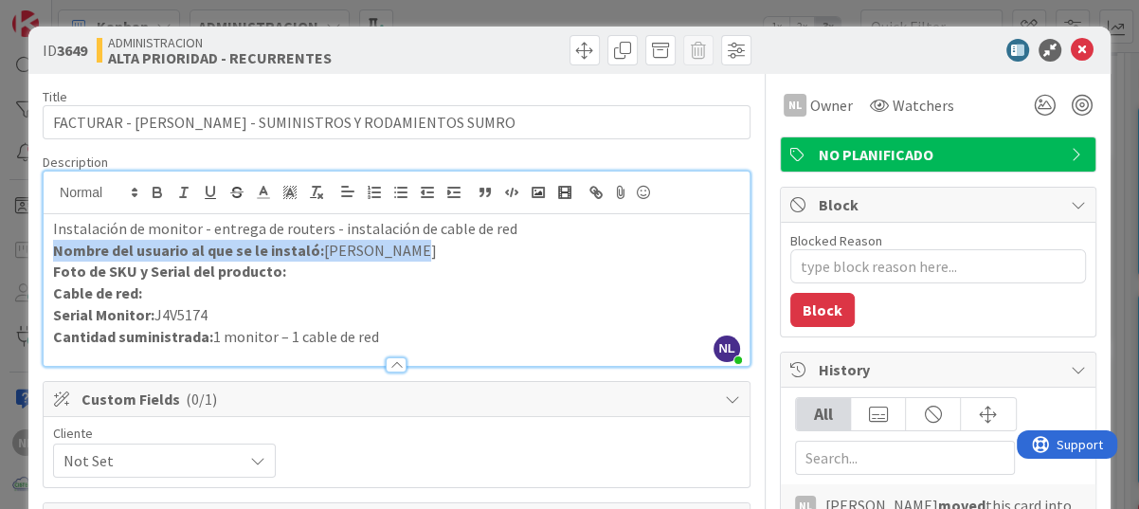
drag, startPoint x: 52, startPoint y: 244, endPoint x: 407, endPoint y: 256, distance: 355.4
click at [407, 256] on p "Nombre del usuario al que se le instaló: Shaday Ward" at bounding box center [396, 251] width 687 height 22
copy p "Nombre del usuario al que se le instaló: Shaday Ward"
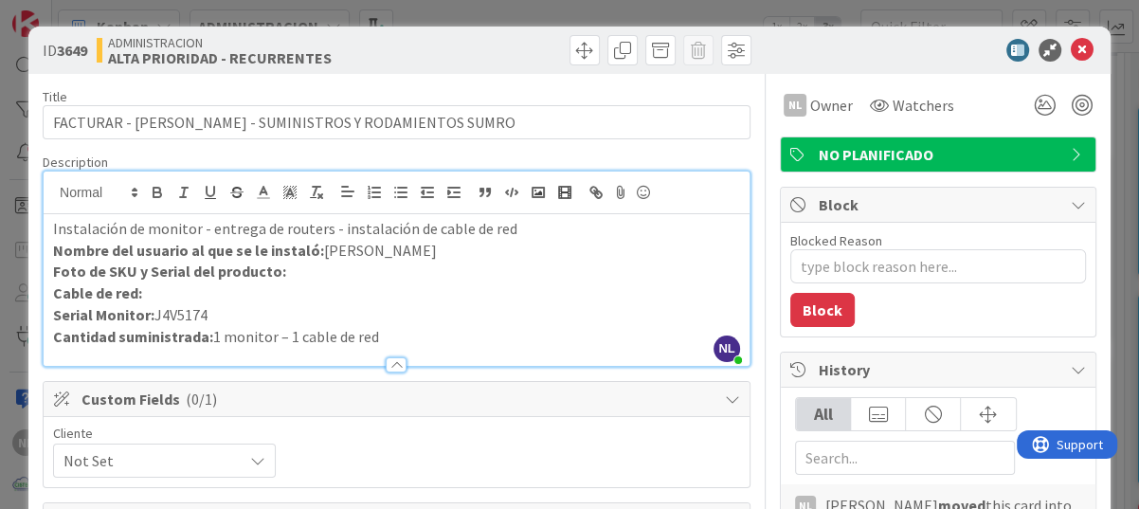
click at [229, 316] on p "Serial Monitor: J4V5174" at bounding box center [396, 315] width 687 height 22
click at [433, 423] on div "Cliente Not Set" at bounding box center [397, 452] width 706 height 70
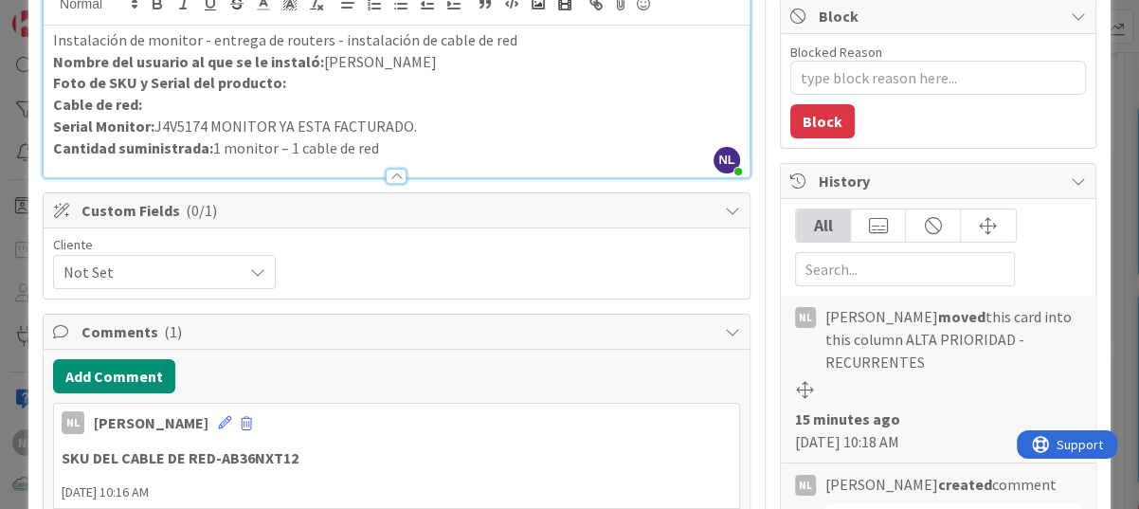
scroll to position [189, 0]
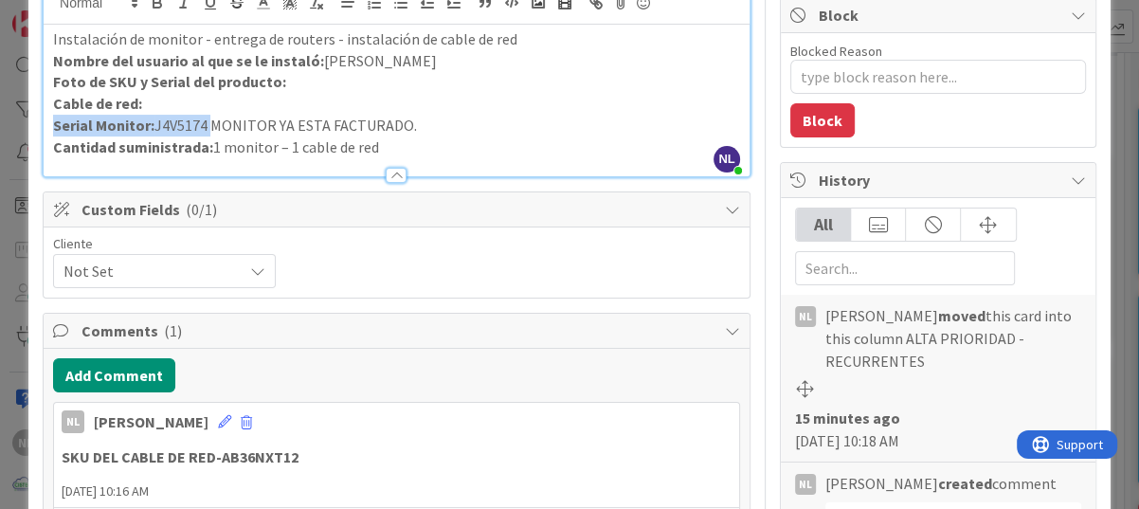
drag, startPoint x: 210, startPoint y: 127, endPoint x: 395, endPoint y: 105, distance: 186.0
click at [395, 105] on div "Instalación de monitor - entrega de routers - instalación de cable de red Nombr…" at bounding box center [397, 101] width 706 height 152
click at [429, 107] on p "Cable de red:" at bounding box center [396, 104] width 687 height 22
drag, startPoint x: 423, startPoint y: 123, endPoint x: 211, endPoint y: 127, distance: 212.2
click at [211, 127] on p "Serial Monitor: J4V5174 MONITOR YA ESTA FACTURADO." at bounding box center [396, 126] width 687 height 22
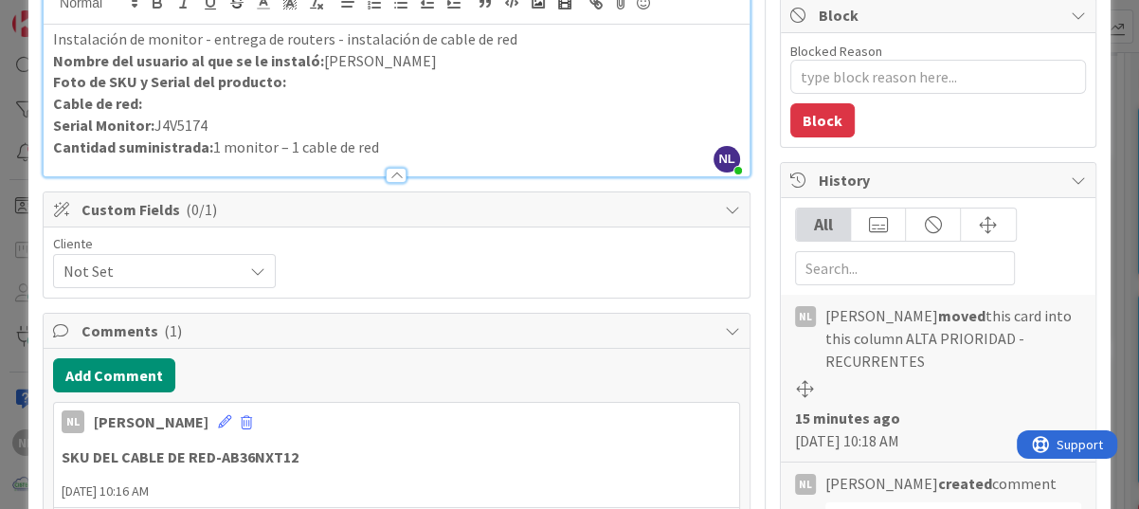
scroll to position [379, 0]
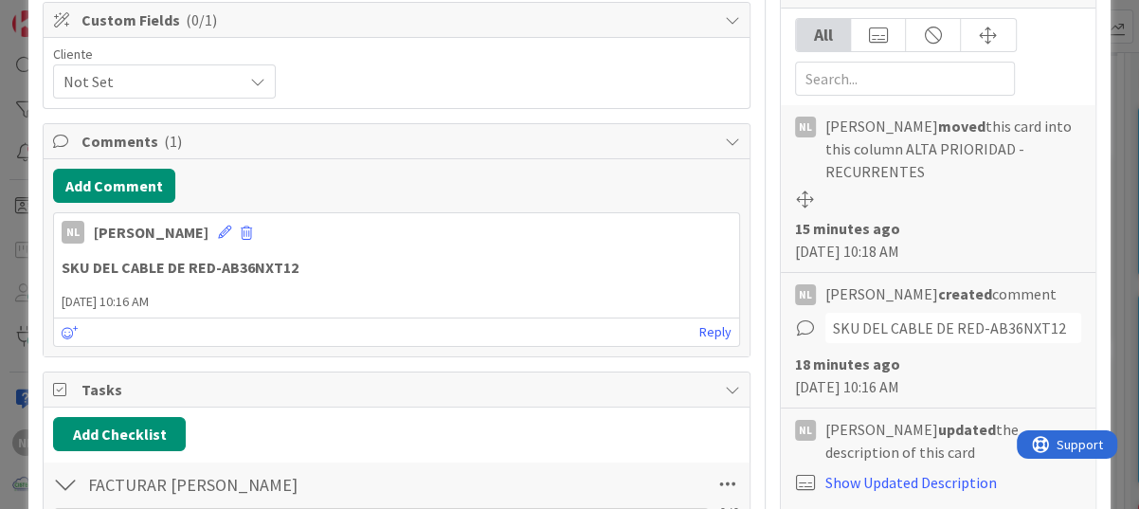
type textarea "x"
click at [115, 185] on button "Add Comment" at bounding box center [114, 186] width 122 height 34
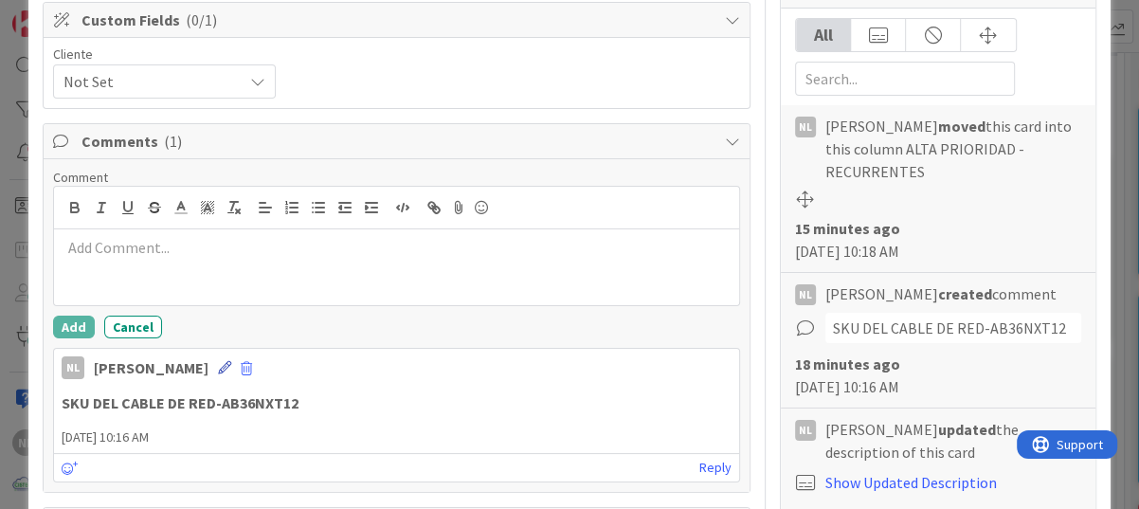
click at [218, 364] on icon at bounding box center [224, 367] width 13 height 13
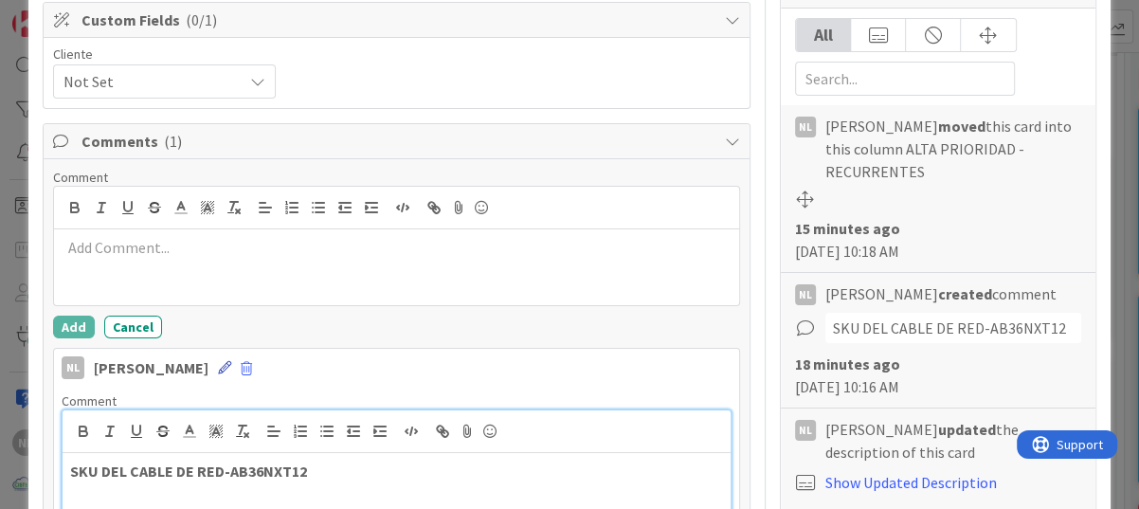
scroll to position [663, 0]
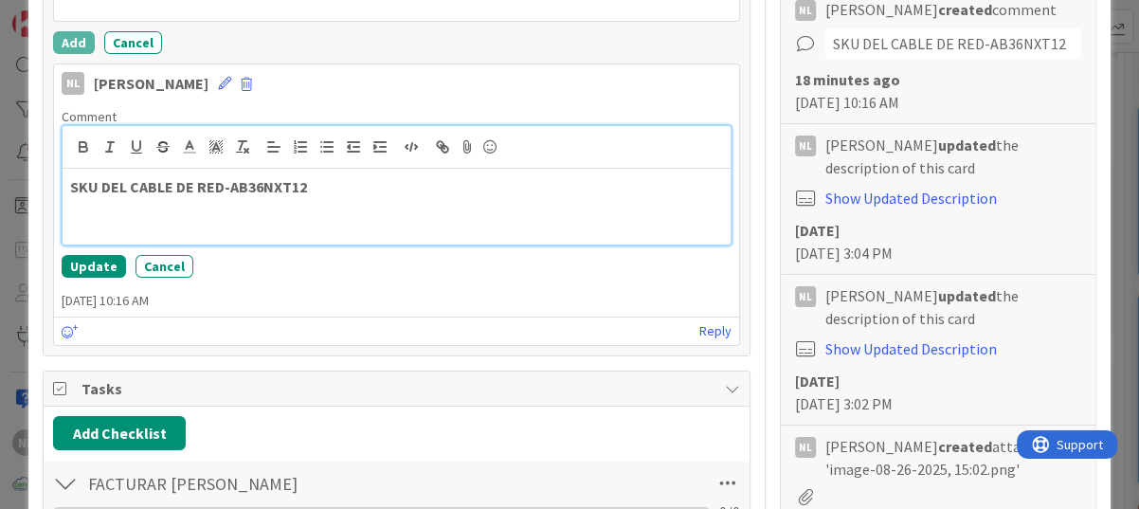
click at [94, 214] on div "SKU DEL CABLE DE RED-AB36NXT12" at bounding box center [397, 207] width 668 height 76
click at [346, 189] on p "SKU DEL CABLE DE RED-AB36NXT12" at bounding box center [396, 187] width 653 height 22
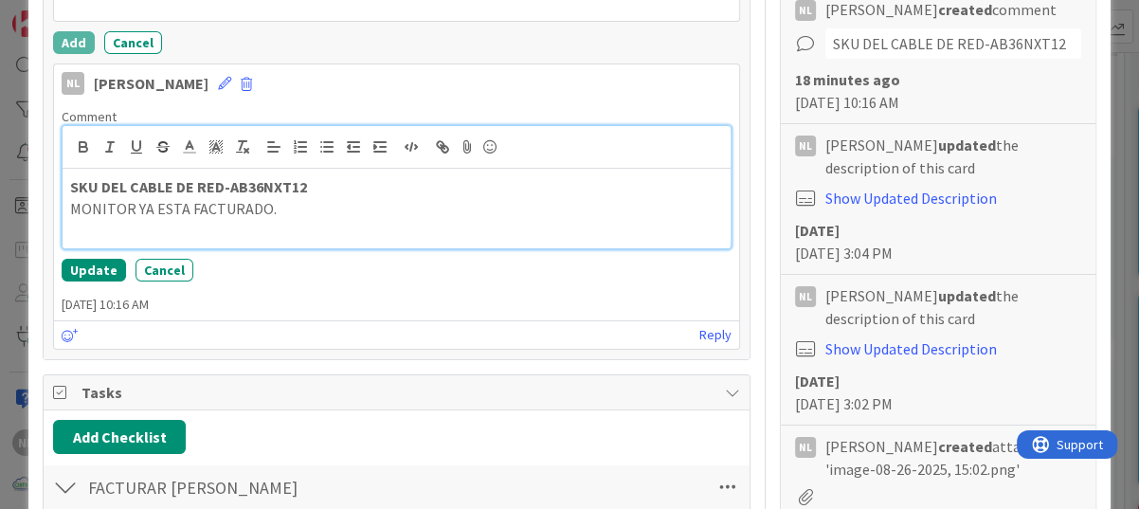
click at [357, 190] on p "SKU DEL CABLE DE RED-AB36NXT12" at bounding box center [396, 187] width 653 height 22
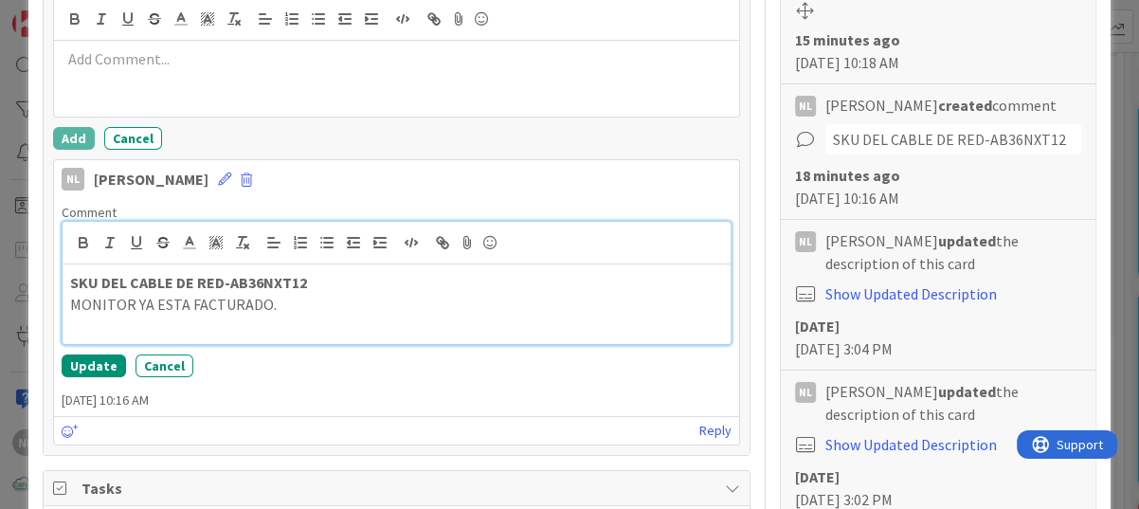
scroll to position [568, 0]
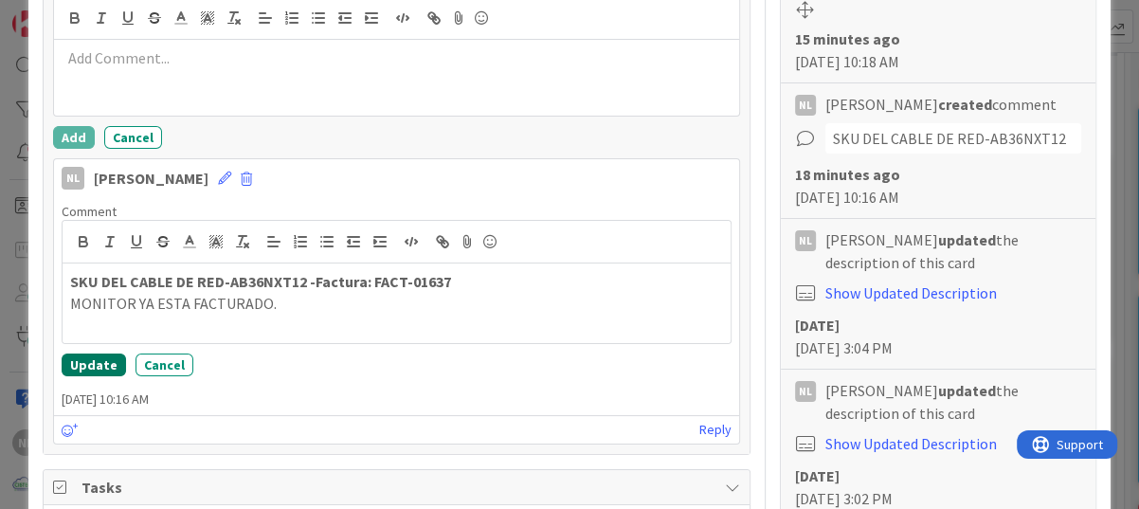
click at [83, 364] on button "Update" at bounding box center [94, 364] width 64 height 23
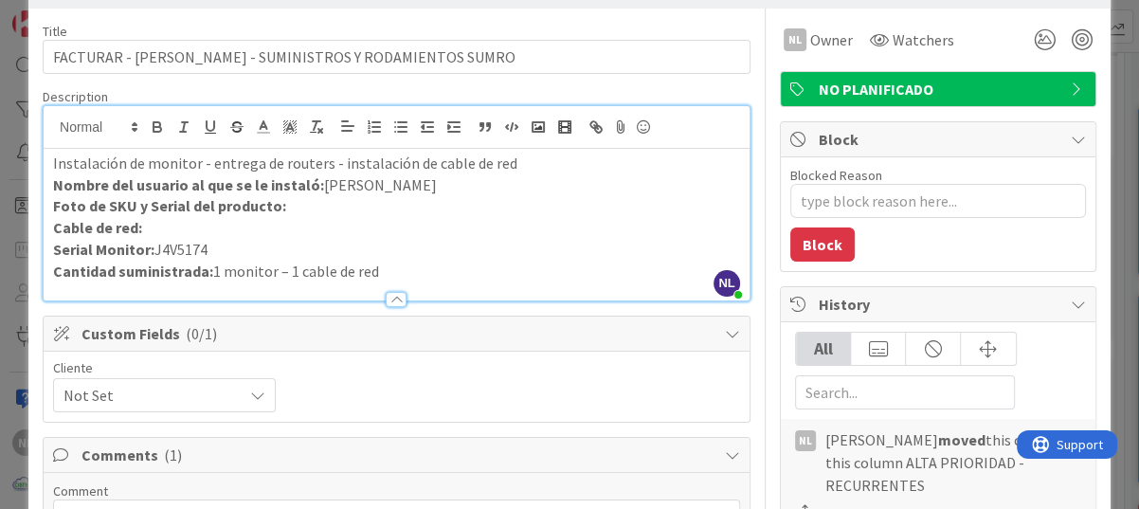
scroll to position [0, 0]
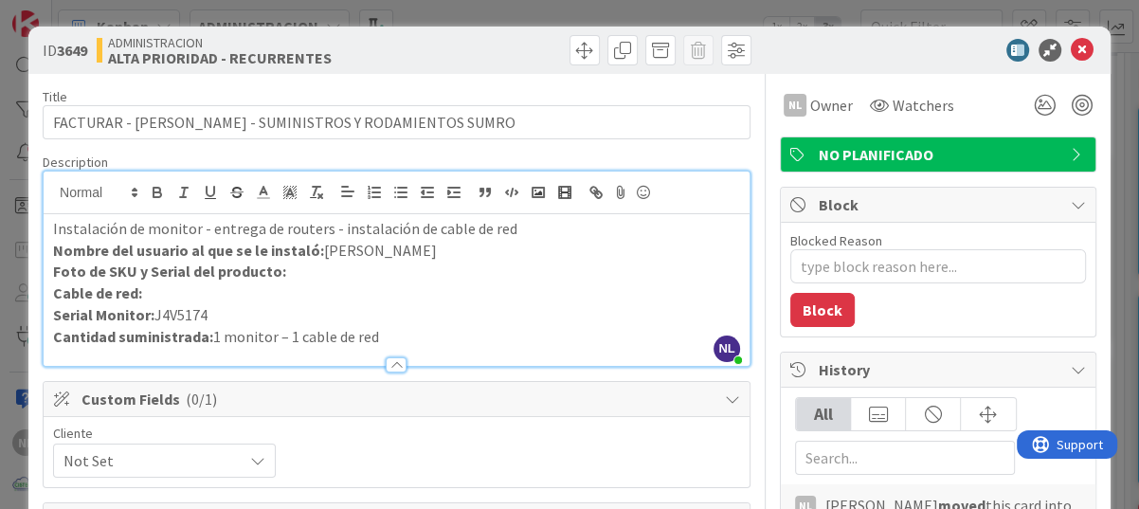
click at [1070, 55] on icon at bounding box center [1081, 50] width 23 height 23
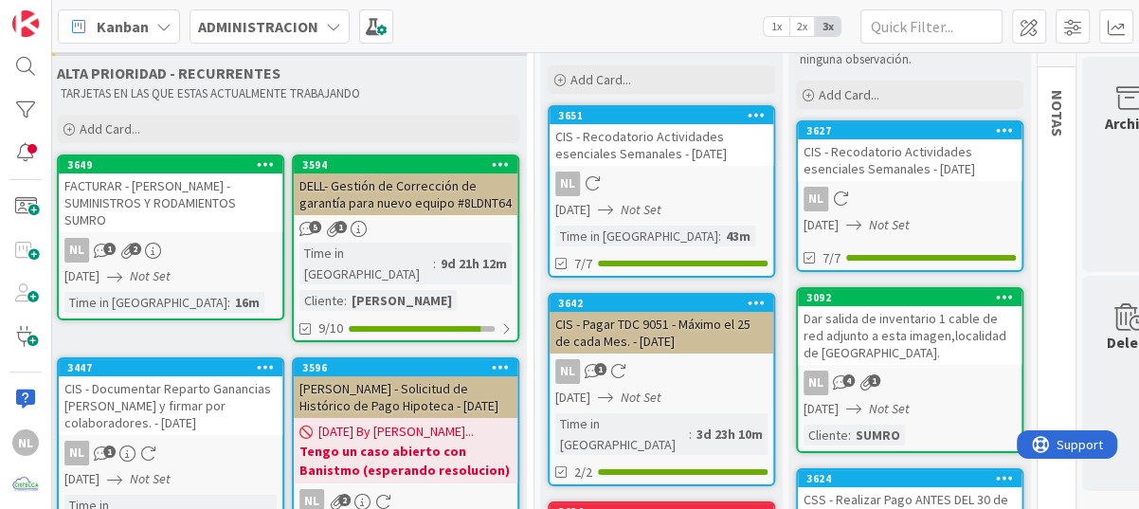
scroll to position [95, 607]
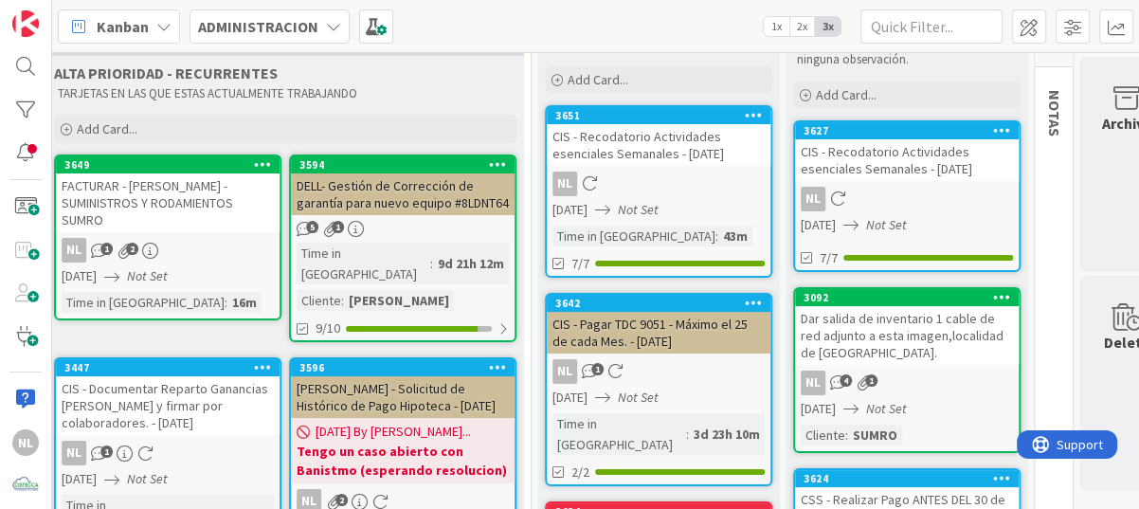
click at [189, 246] on link "3649 FACTURAR - IVOR - SUMINISTROS Y RODAMIENTOS SUMRO NL 1 2 26/08/2025 Not Se…" at bounding box center [167, 237] width 227 height 166
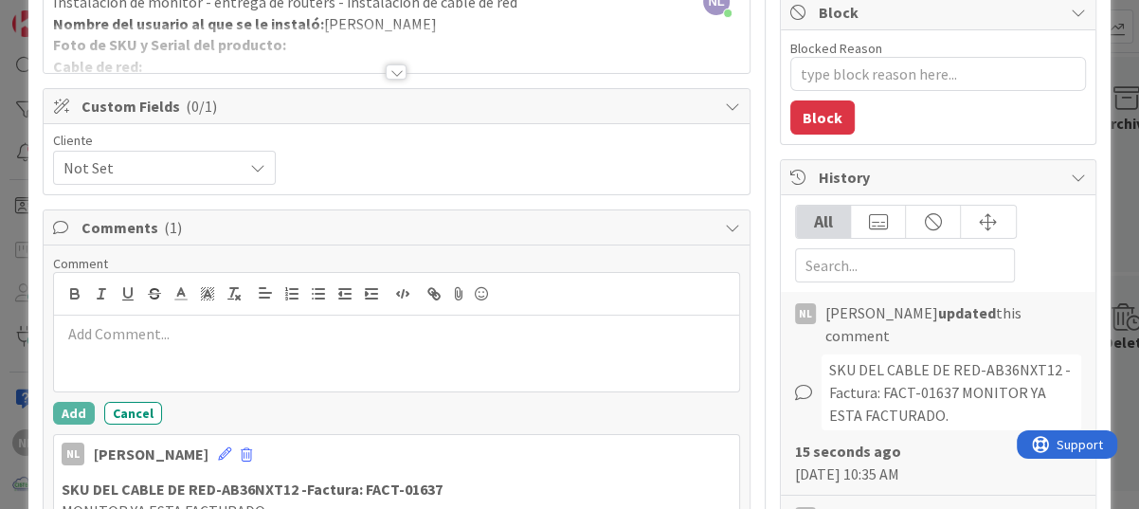
scroll to position [119, 0]
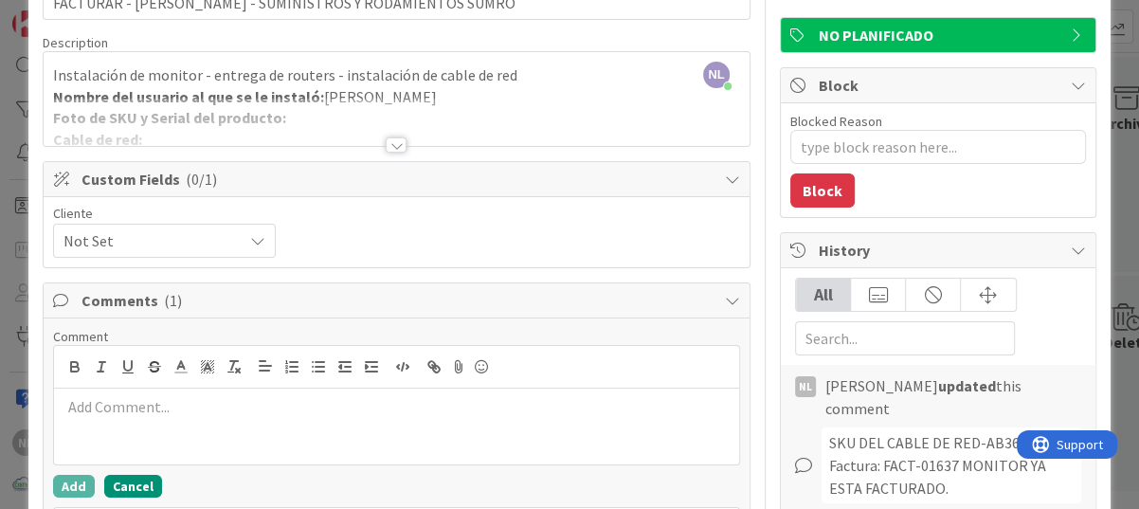
click at [130, 481] on button "Cancel" at bounding box center [133, 486] width 58 height 23
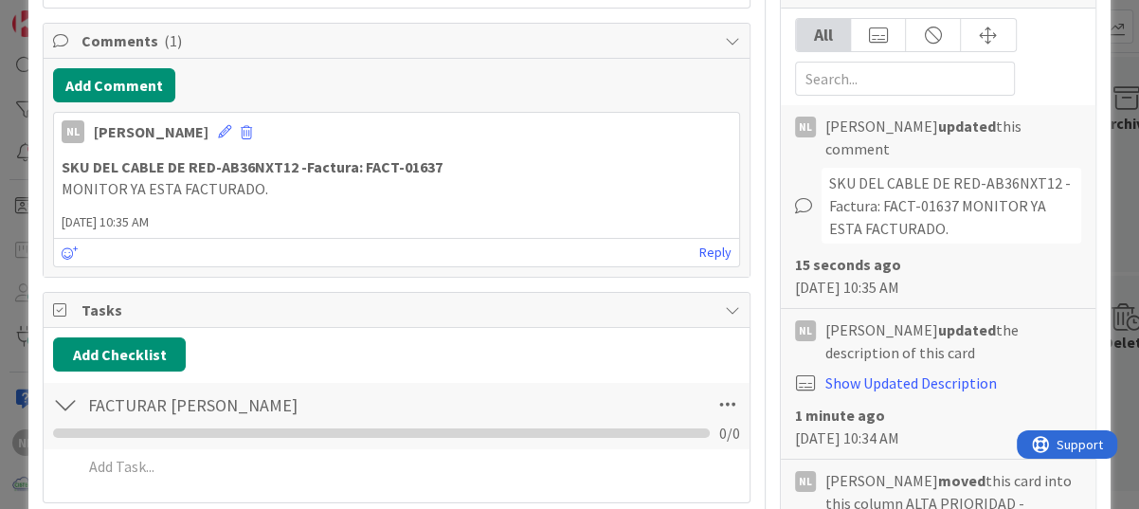
scroll to position [568, 0]
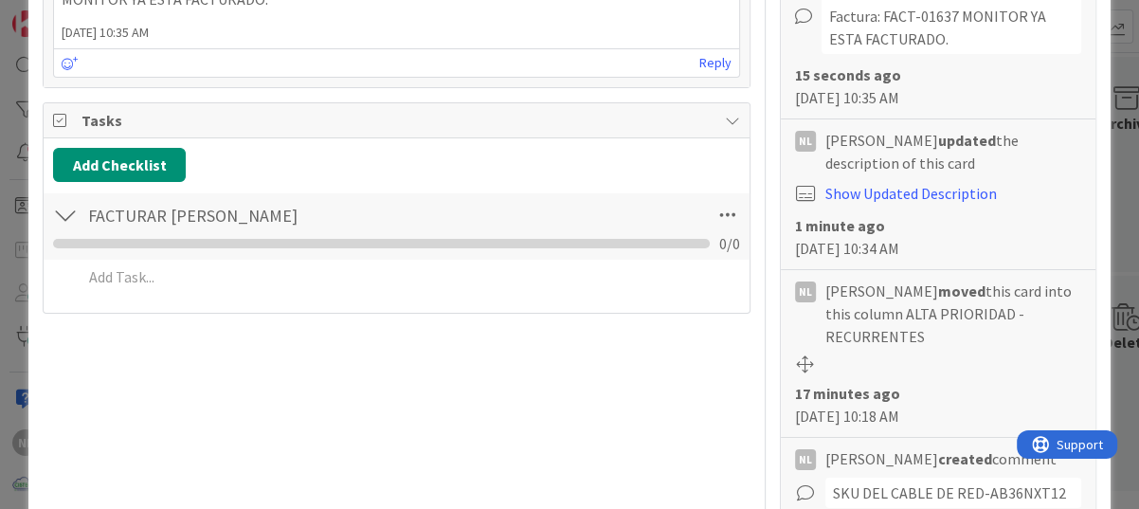
click at [68, 212] on div at bounding box center [65, 215] width 25 height 34
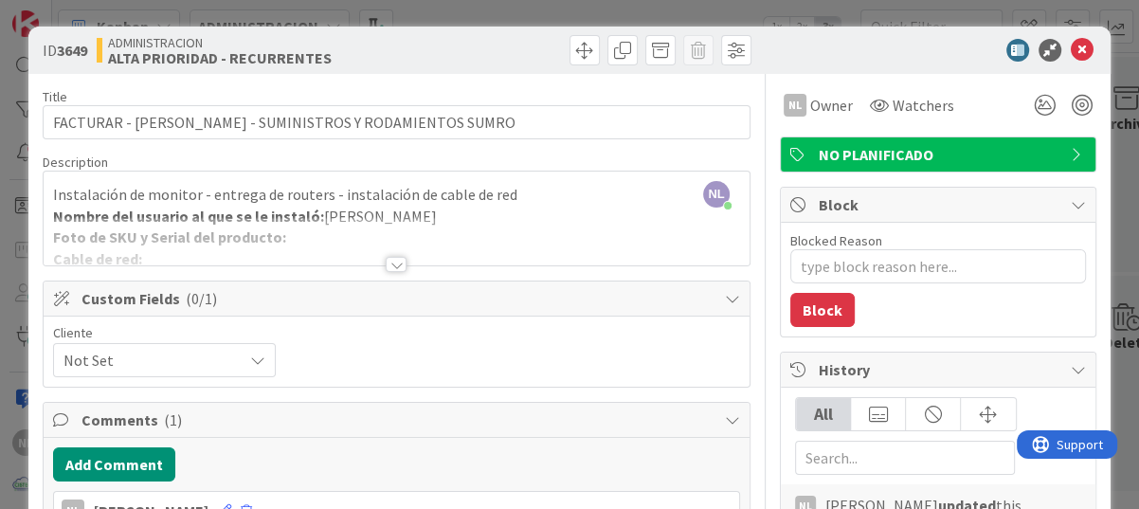
scroll to position [95, 0]
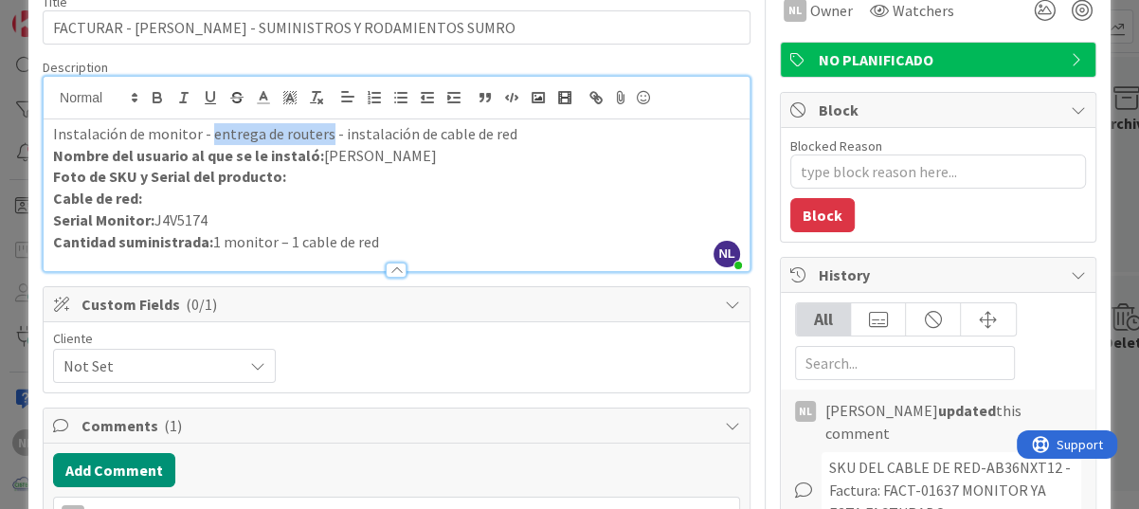
drag, startPoint x: 208, startPoint y: 103, endPoint x: 323, endPoint y: 135, distance: 118.8
click at [323, 135] on p "Instalación de monitor - entrega de routers - instalación de cable de red" at bounding box center [396, 134] width 687 height 22
drag, startPoint x: 296, startPoint y: 137, endPoint x: 603, endPoint y: 141, distance: 307.9
click at [603, 141] on p "Instalación de monitor - entrega de routers - instalación de cable de red" at bounding box center [396, 134] width 687 height 22
drag, startPoint x: 207, startPoint y: 134, endPoint x: 325, endPoint y: 134, distance: 118.4
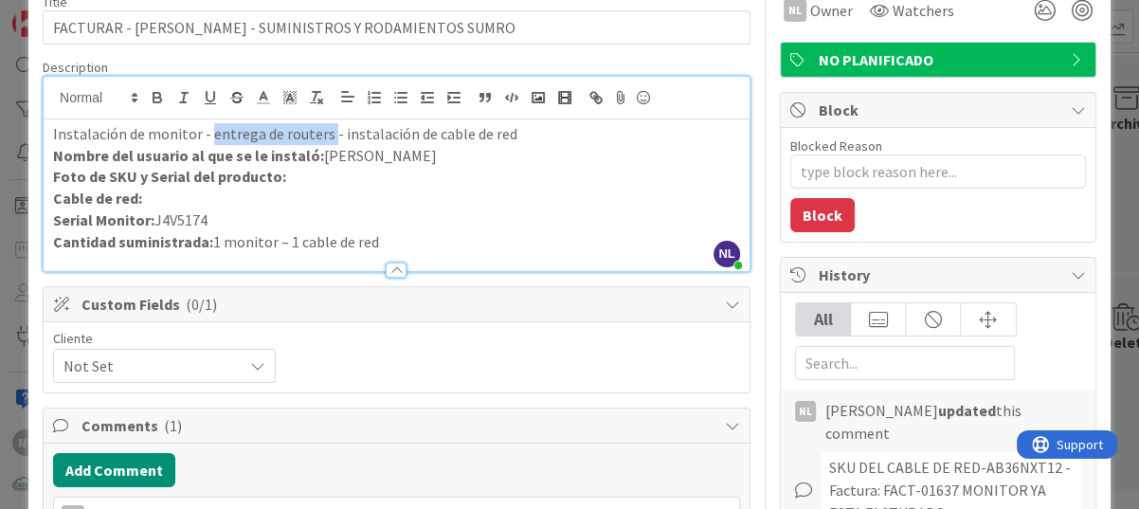
click at [325, 134] on p "Instalación de monitor - entrega de routers - instalación de cable de red" at bounding box center [396, 134] width 687 height 22
drag, startPoint x: 314, startPoint y: 135, endPoint x: 627, endPoint y: 173, distance: 315.9
click at [627, 173] on p "Foto de SKU y Serial del producto:" at bounding box center [396, 177] width 687 height 22
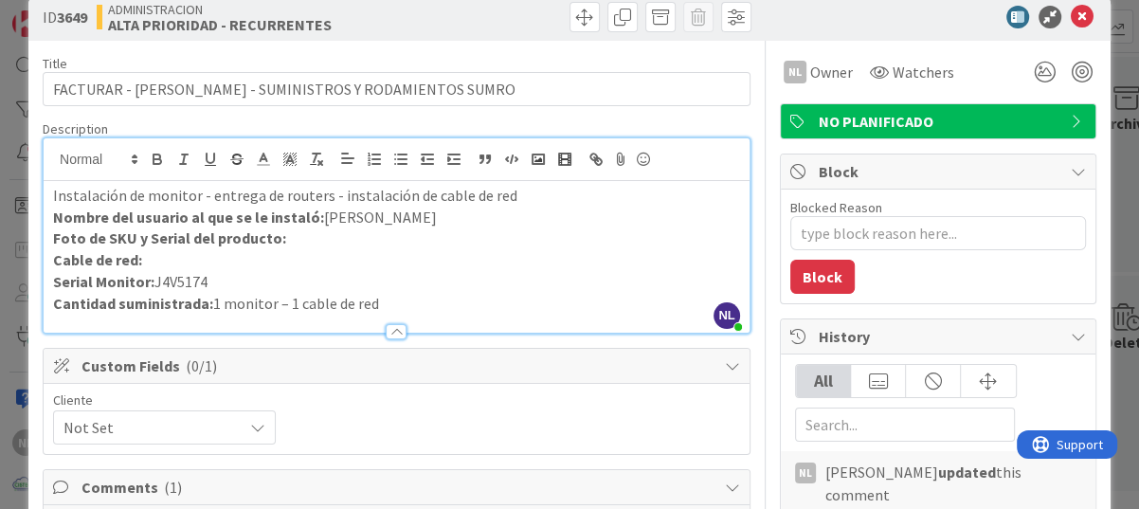
scroll to position [0, 0]
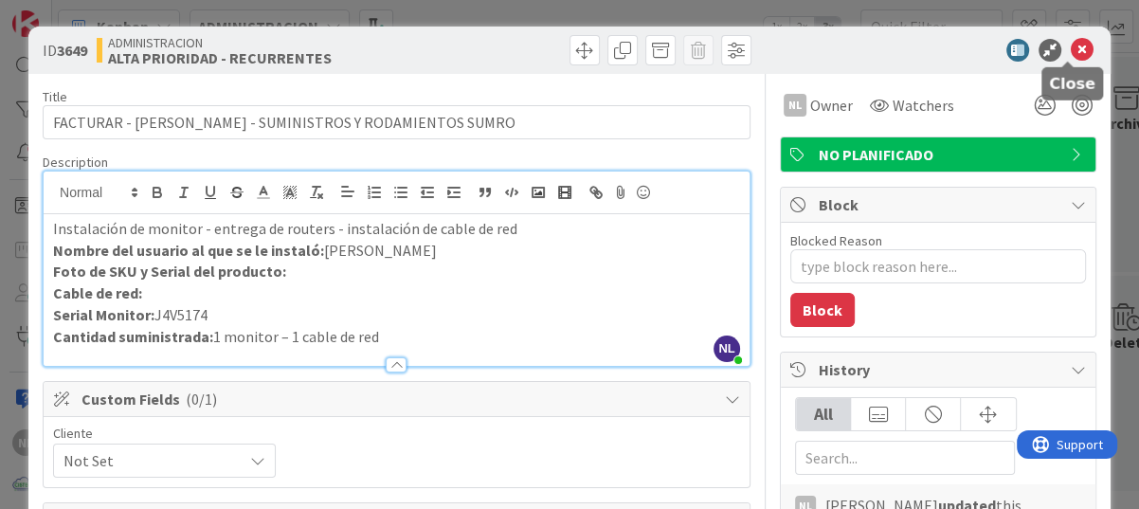
click at [1070, 43] on icon at bounding box center [1081, 50] width 23 height 23
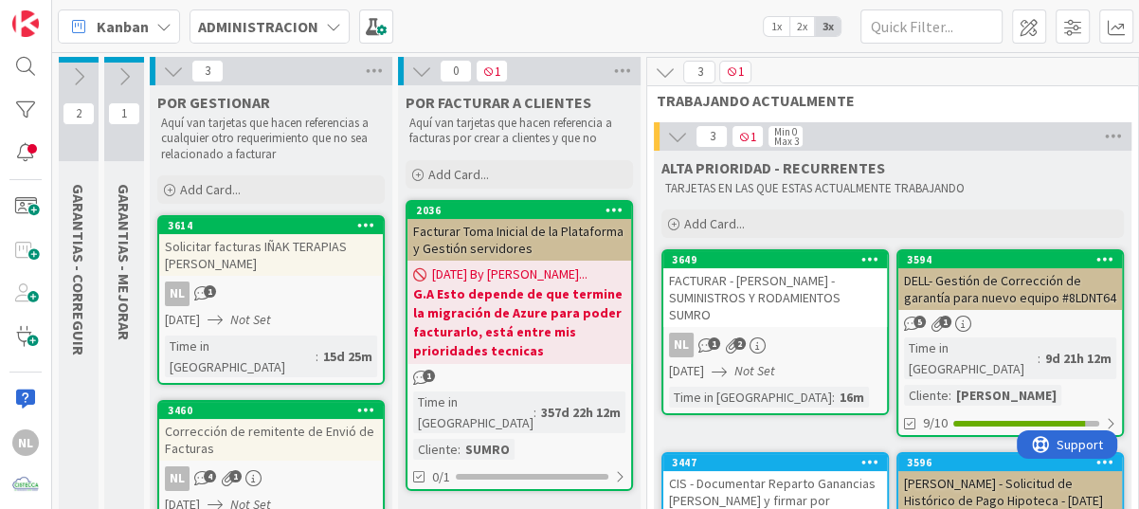
click at [1082, 322] on div "5 1" at bounding box center [1010, 323] width 224 height 16
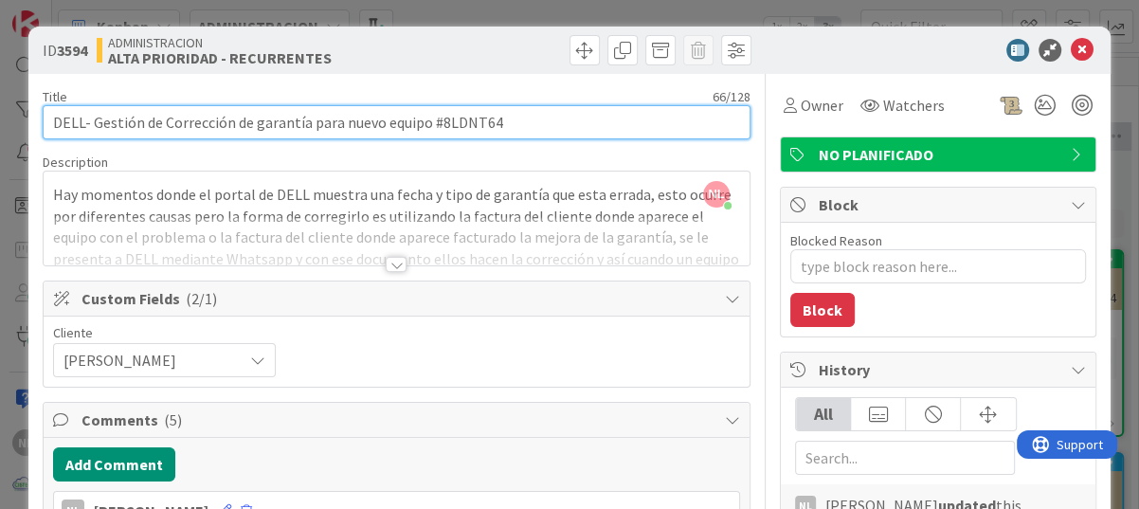
drag, startPoint x: 439, startPoint y: 125, endPoint x: 512, endPoint y: 119, distance: 73.2
click at [512, 119] on input "DELL- Gestión de Corrección de garantía para nuevo equipo #8LDNT64" at bounding box center [397, 122] width 708 height 34
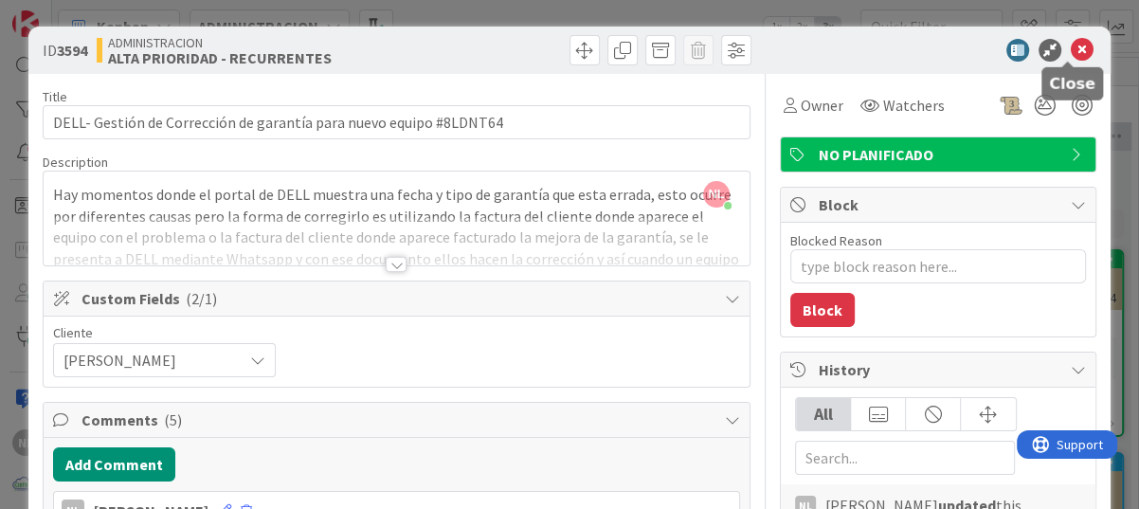
click at [1070, 43] on icon at bounding box center [1081, 50] width 23 height 23
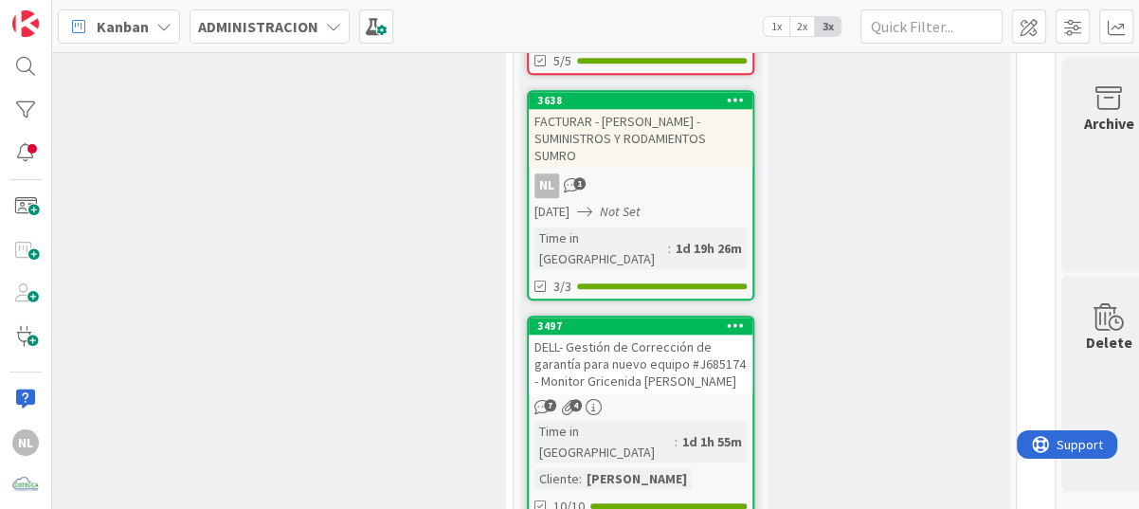
scroll to position [1421, 625]
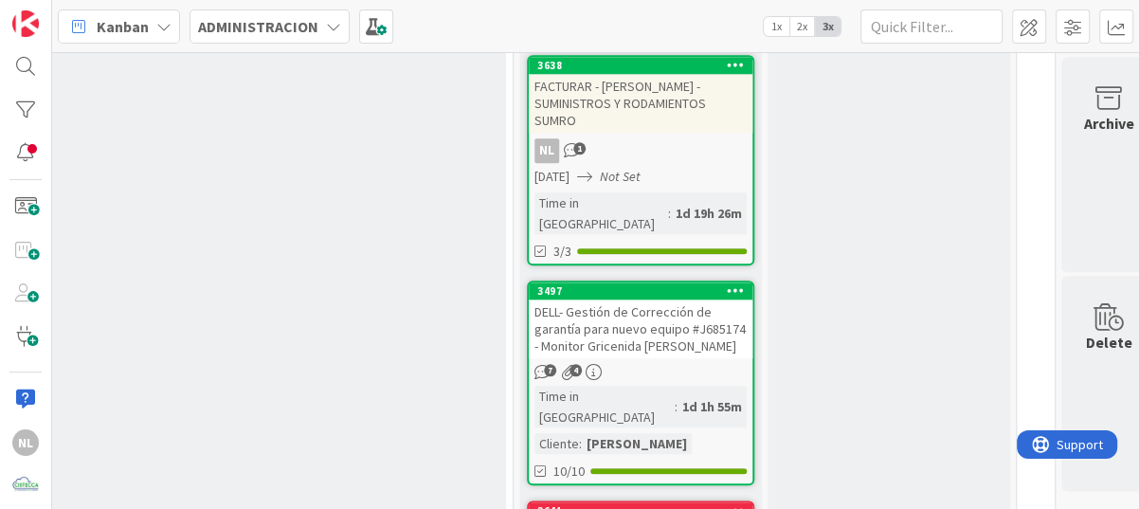
click at [642, 364] on div "7 4" at bounding box center [641, 372] width 224 height 16
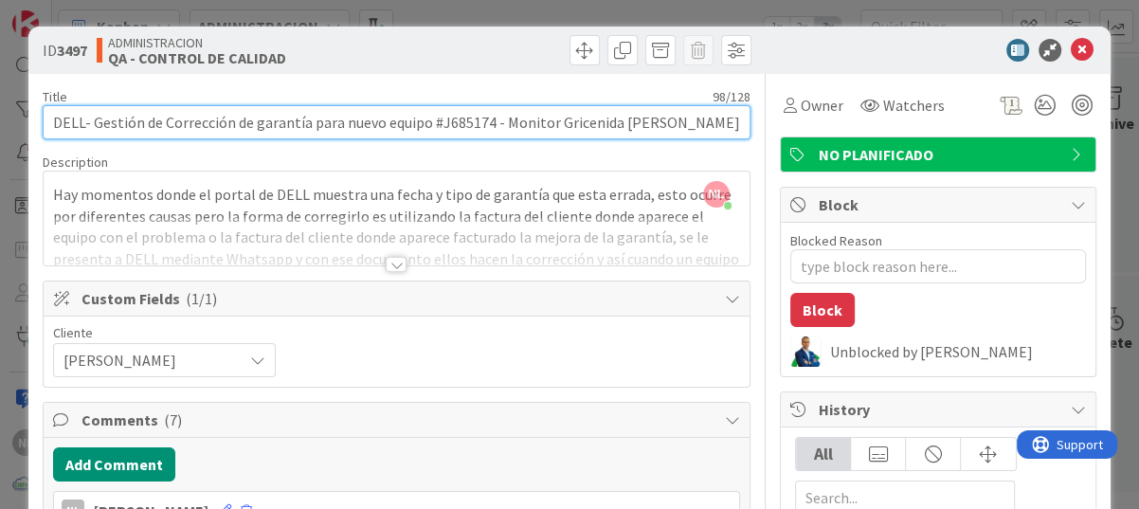
drag, startPoint x: 435, startPoint y: 124, endPoint x: 491, endPoint y: 125, distance: 55.9
click at [491, 125] on input "DELL- Gestión de Corrección de garantía para nuevo equipo #J685174 - Monitor Gr…" at bounding box center [397, 122] width 708 height 34
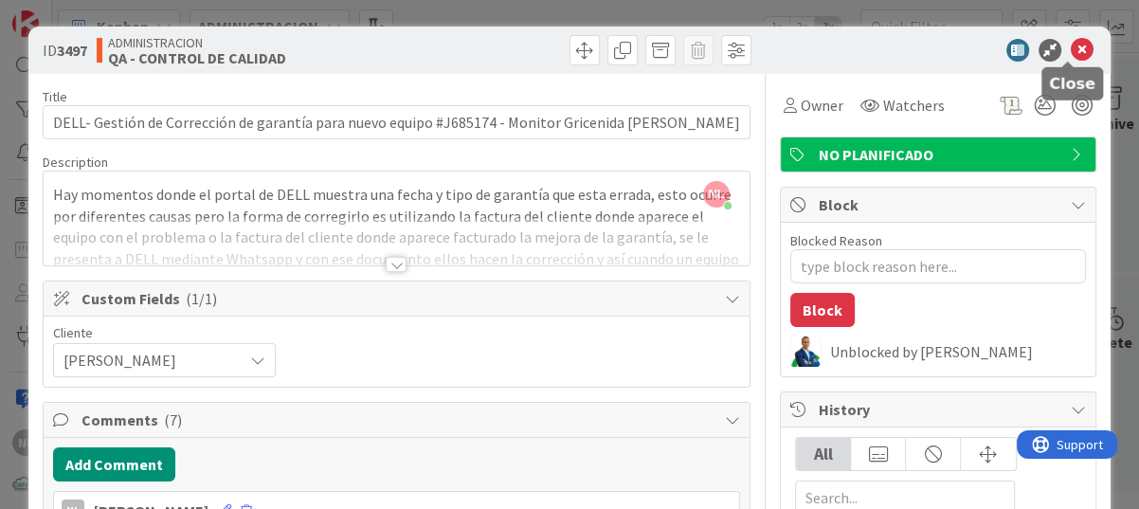
click at [1070, 45] on icon at bounding box center [1081, 50] width 23 height 23
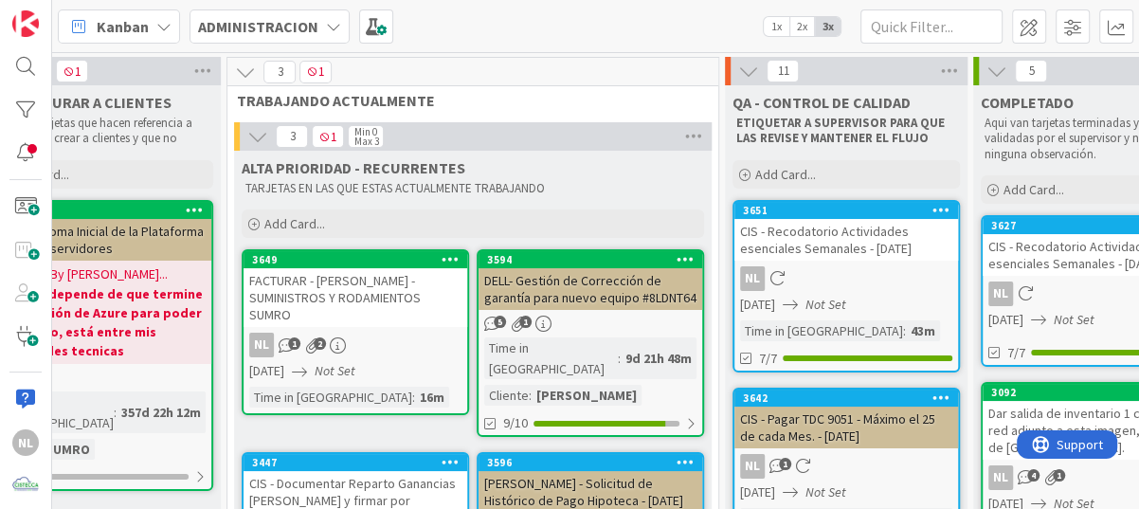
scroll to position [0, 418]
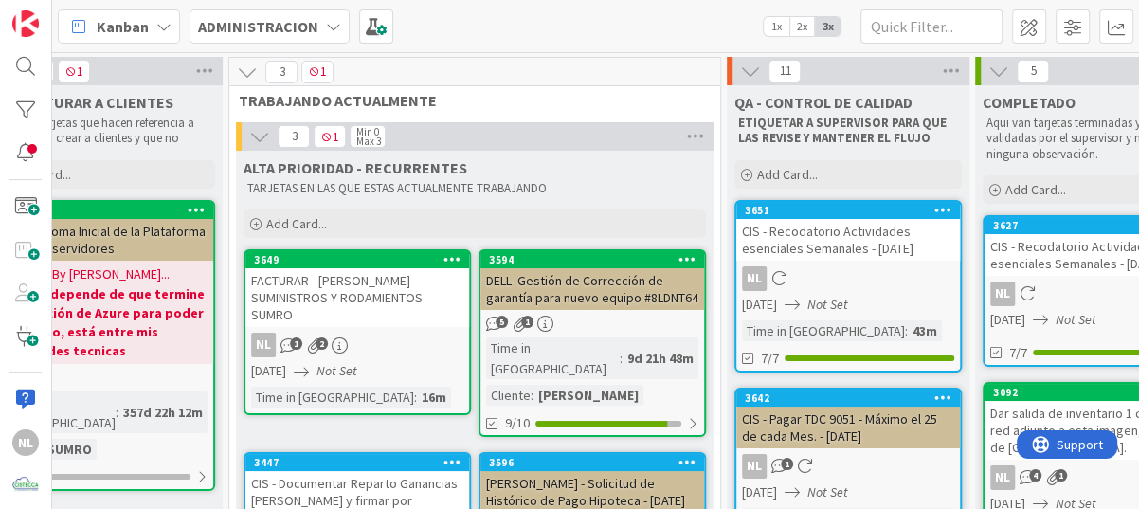
click at [607, 314] on link "3594 DELL- Gestión de Corrección de garantía para nuevo equipo #8LDNT64 5 1 Tim…" at bounding box center [591, 343] width 227 height 188
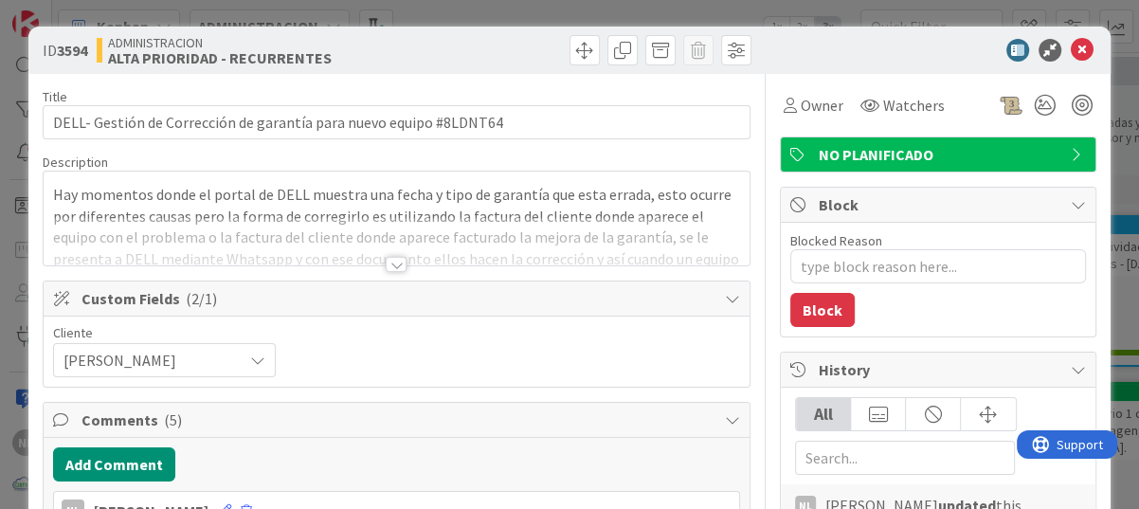
type textarea "x"
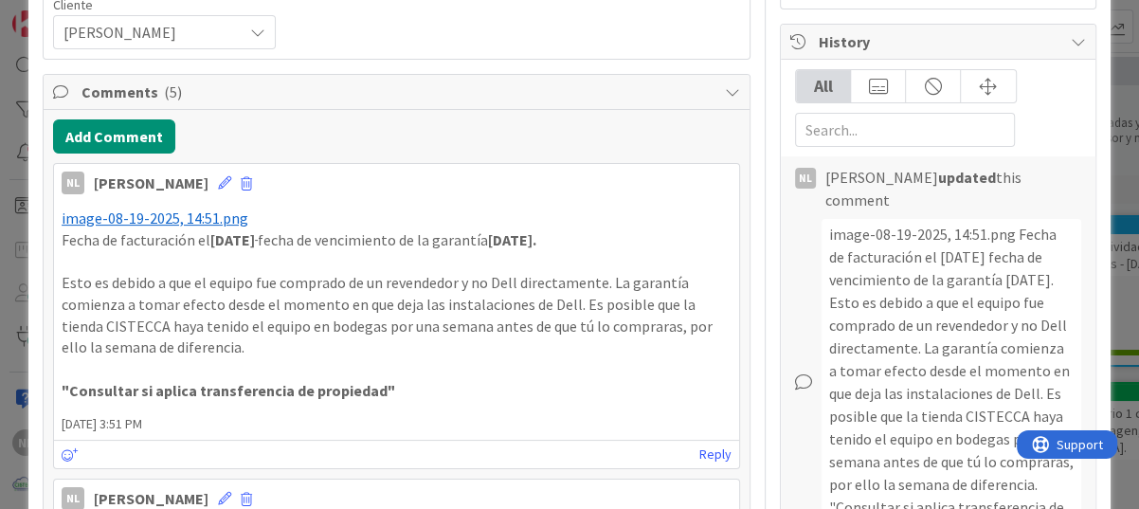
scroll to position [284, 0]
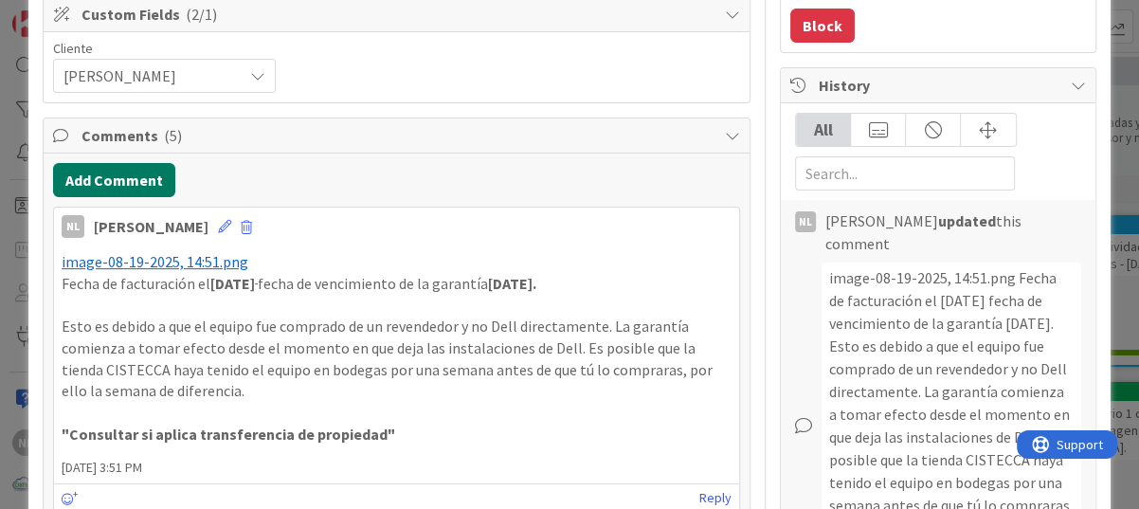
click at [108, 182] on button "Add Comment" at bounding box center [114, 180] width 122 height 34
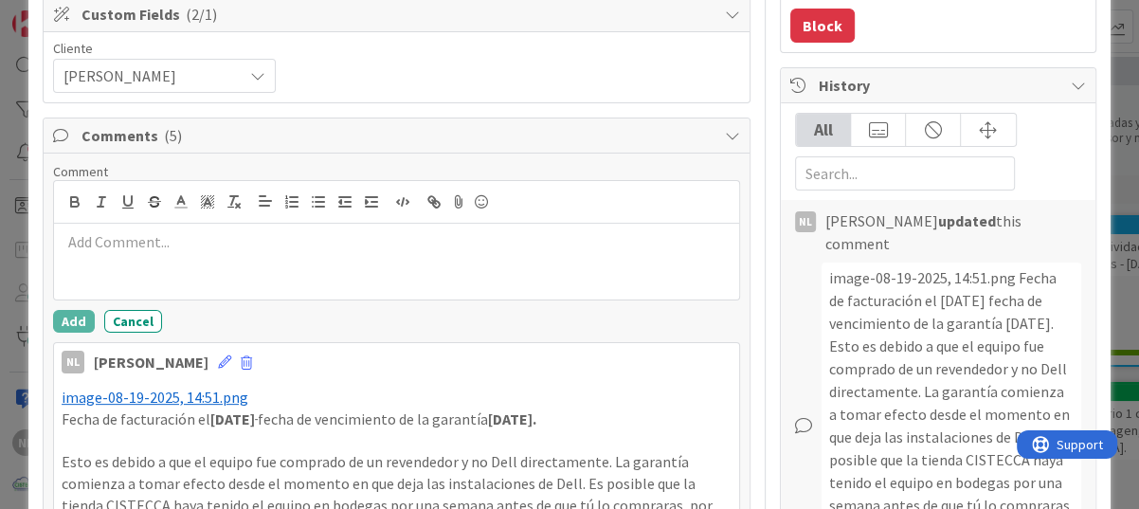
click at [94, 239] on p at bounding box center [397, 242] width 670 height 22
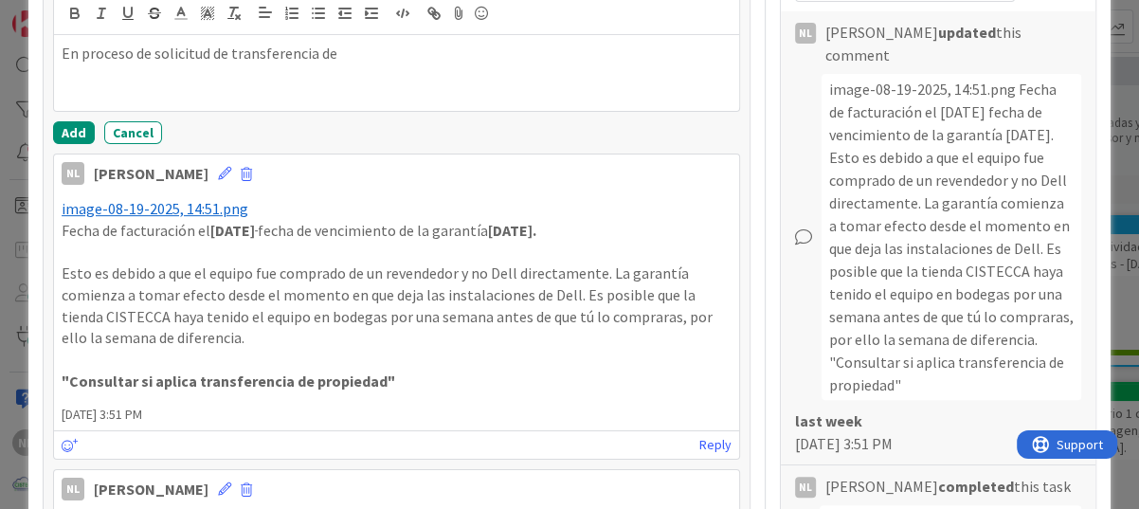
scroll to position [474, 0]
click at [73, 124] on button "Add" at bounding box center [74, 131] width 42 height 23
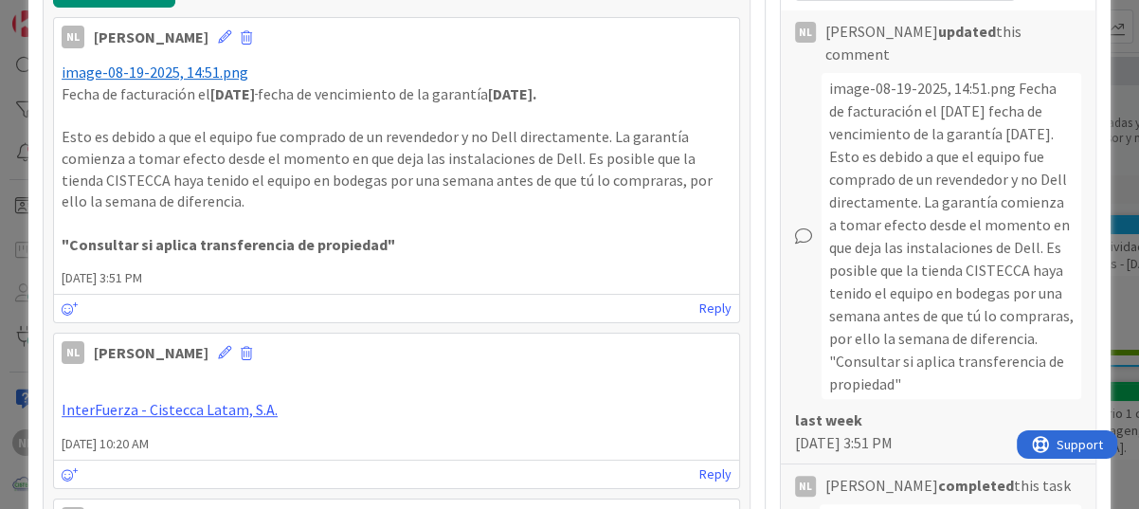
type textarea "x"
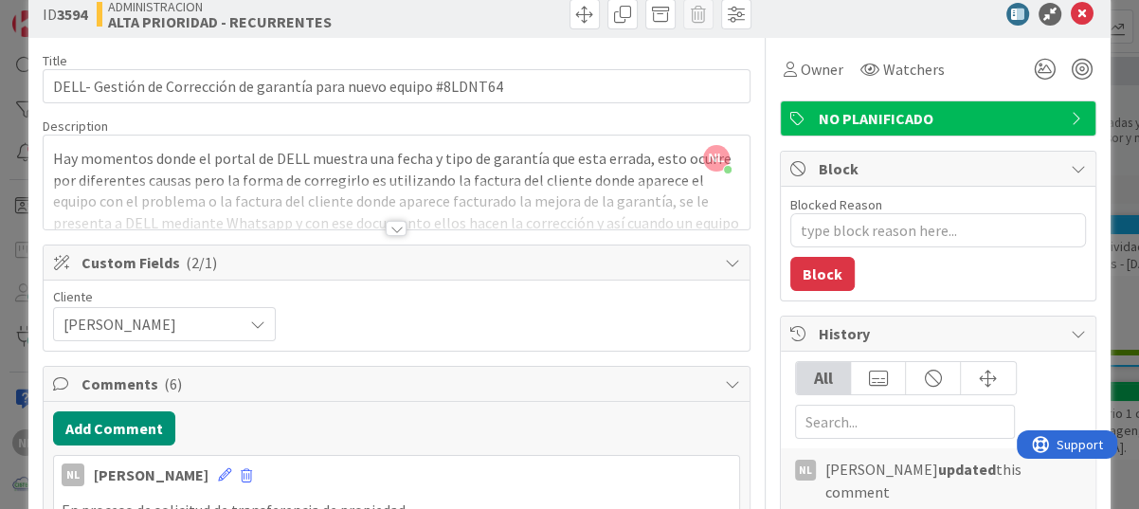
scroll to position [0, 0]
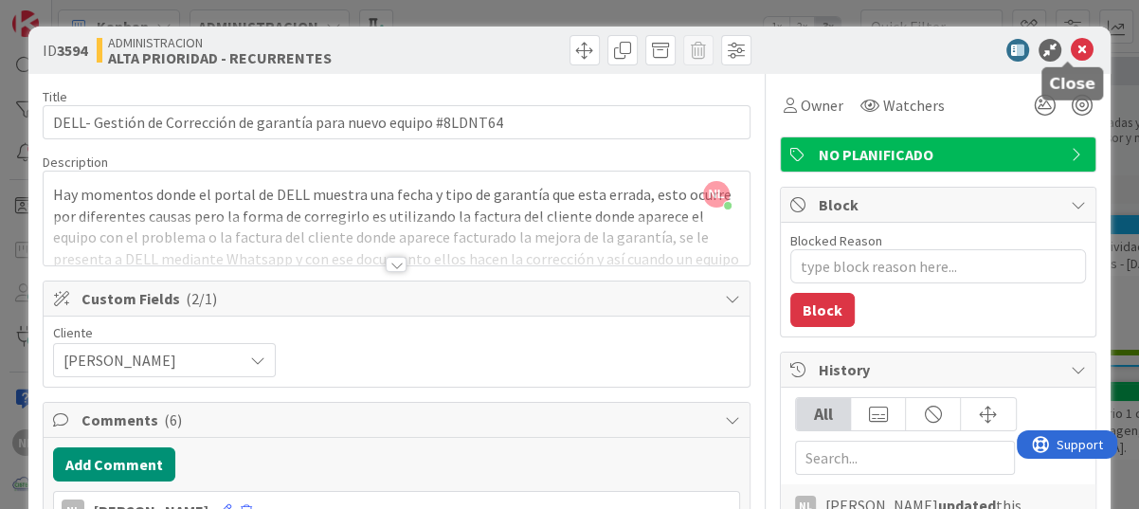
click at [1070, 49] on icon at bounding box center [1081, 50] width 23 height 23
